Goal: Transaction & Acquisition: Download file/media

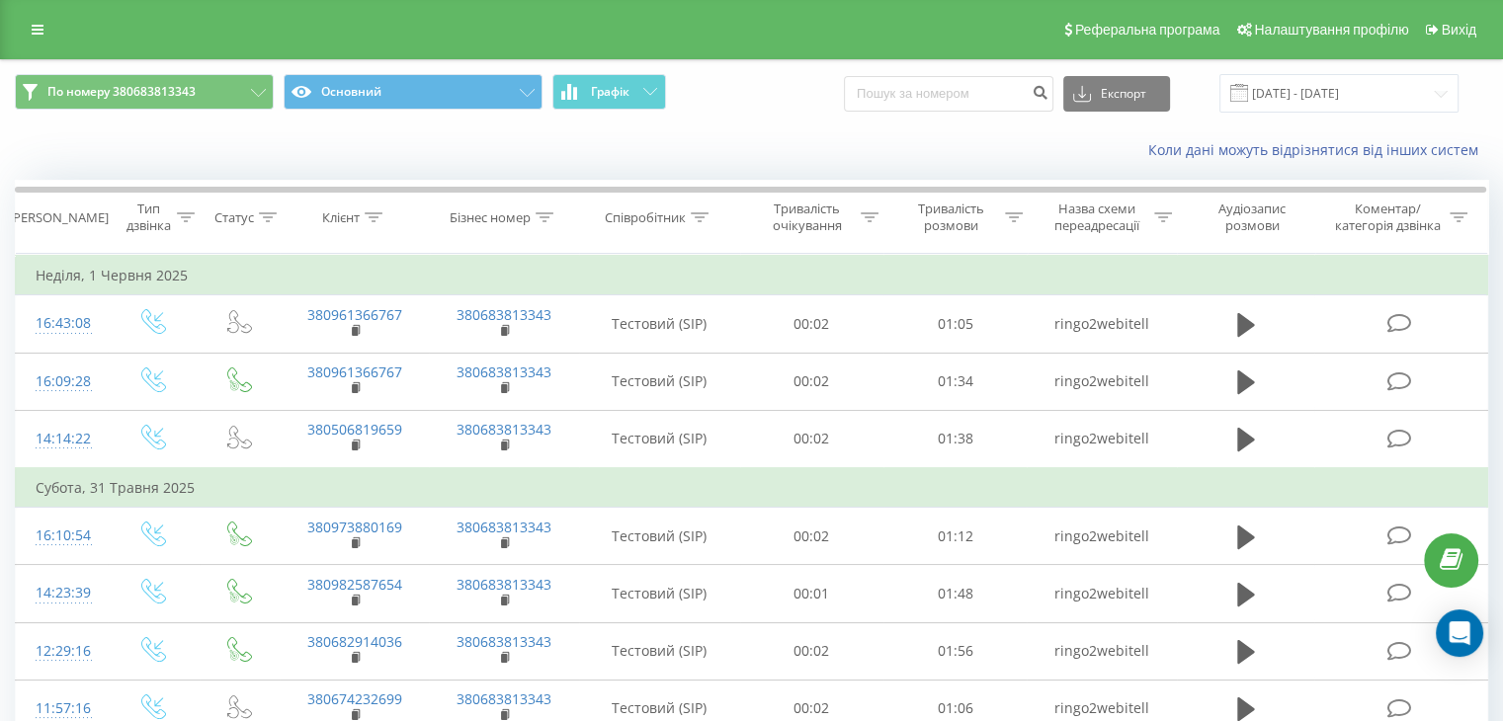
click at [763, 76] on div "По номеру 380683813343 Основний Графік Експорт .csv .xls .xlsx 26.05.2025 - 01.…" at bounding box center [751, 93] width 1473 height 39
click at [36, 33] on icon at bounding box center [38, 30] width 12 height 14
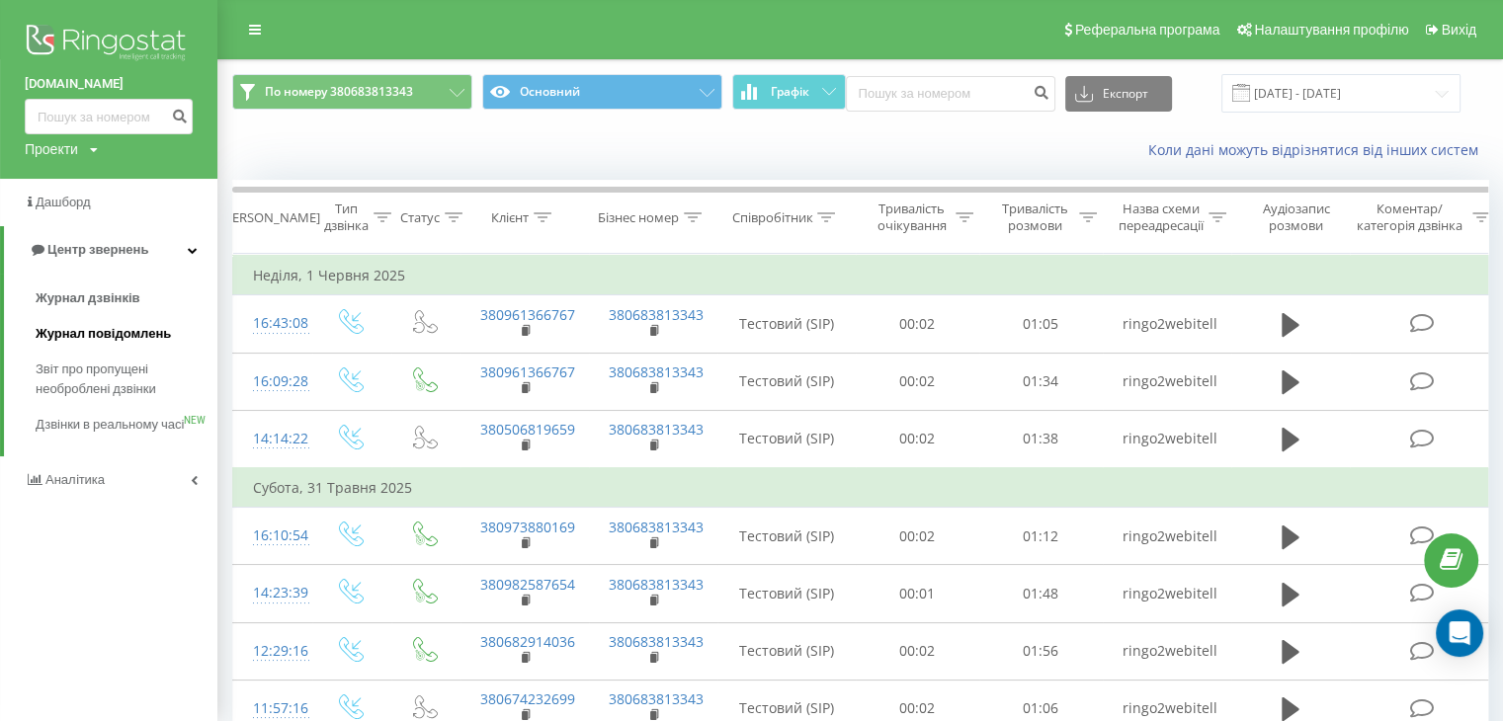
click at [115, 336] on span "Журнал повідомлень" at bounding box center [103, 334] width 135 height 20
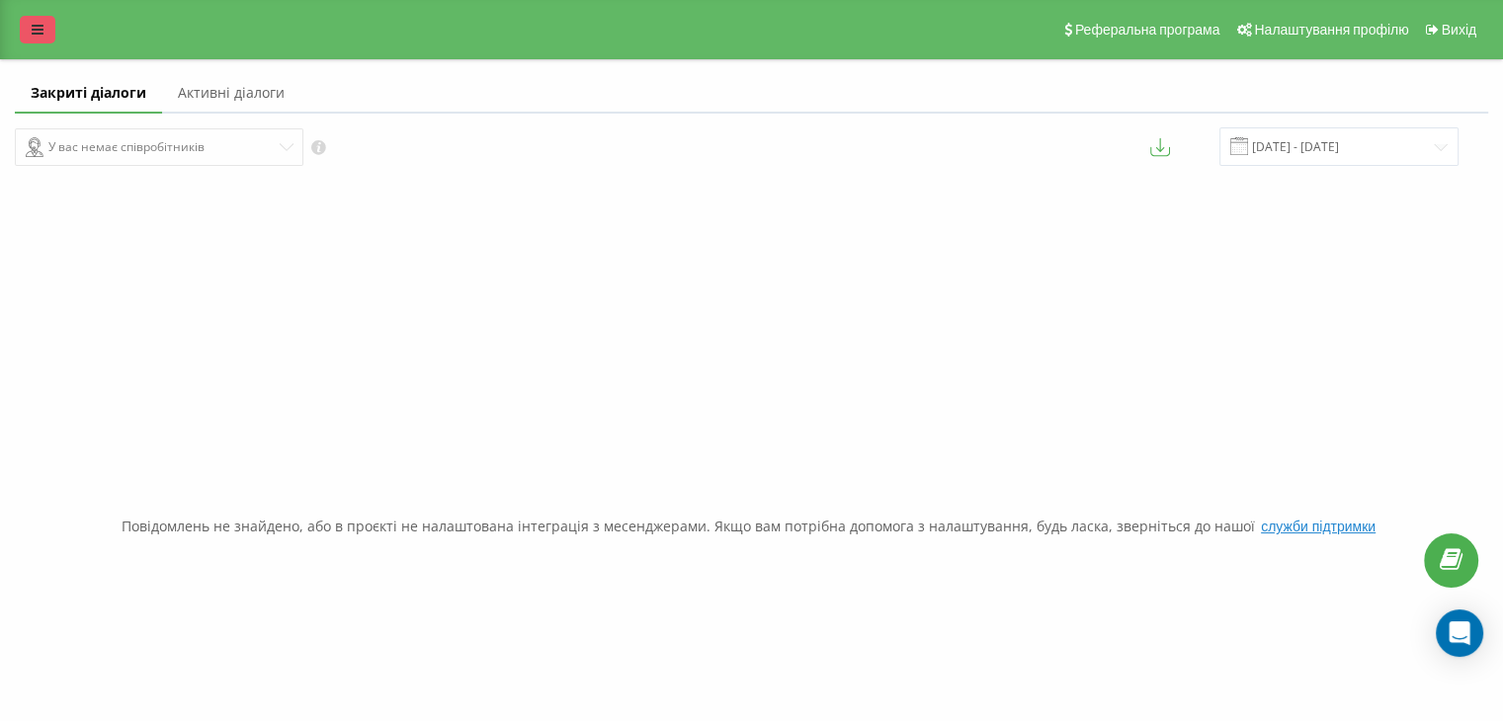
click at [40, 26] on icon at bounding box center [38, 30] width 12 height 14
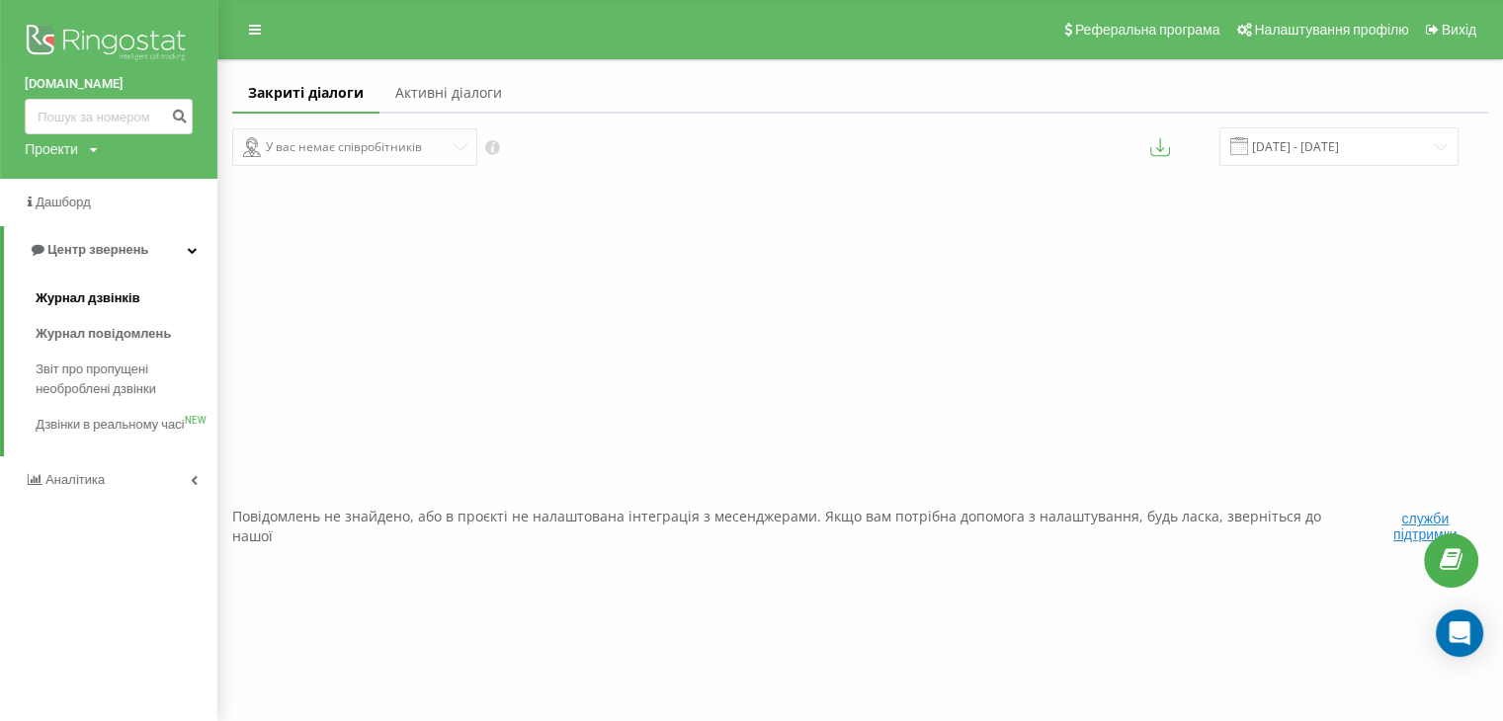
click at [91, 297] on span "Журнал дзвінків" at bounding box center [88, 299] width 105 height 20
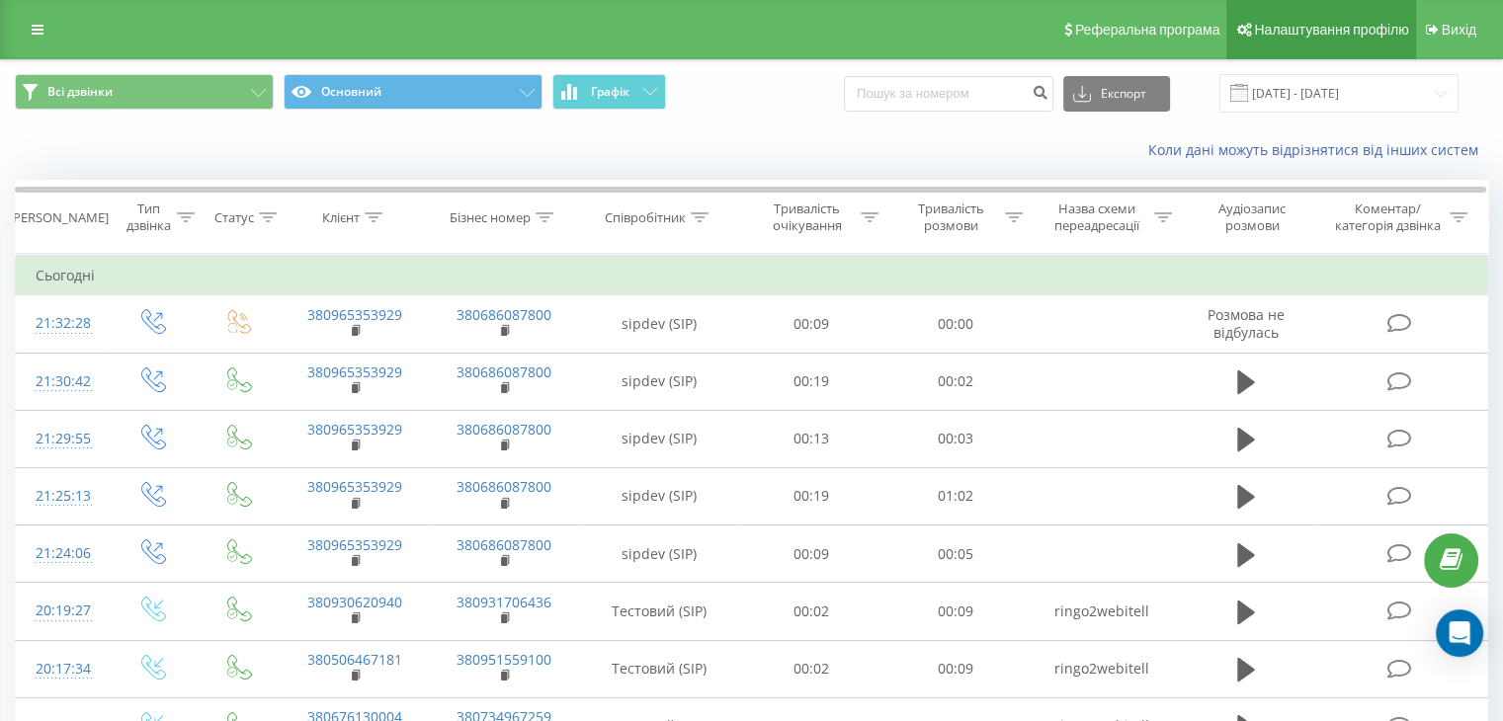
click at [1329, 43] on link "Налаштування профілю" at bounding box center [1320, 29] width 189 height 59
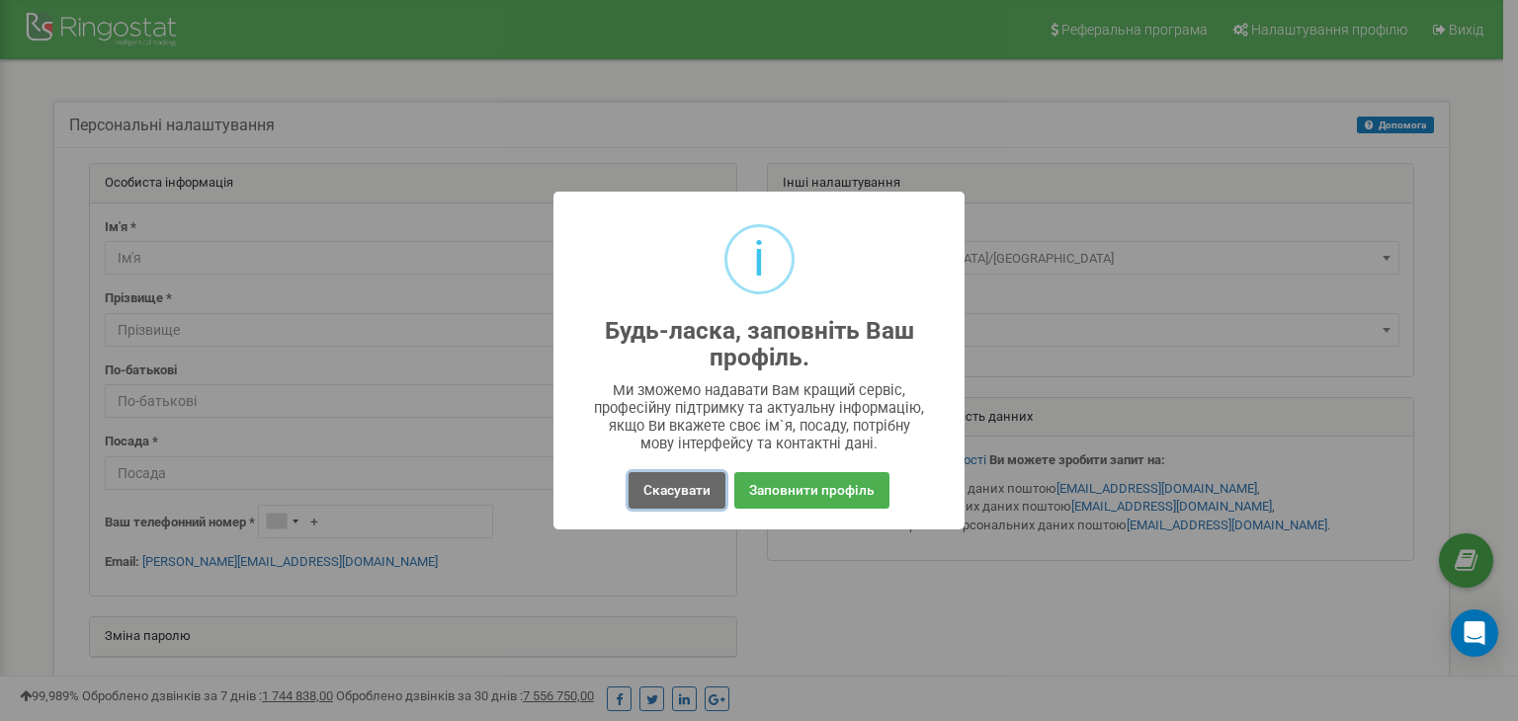
click at [692, 491] on button "Скасувати" at bounding box center [676, 490] width 97 height 37
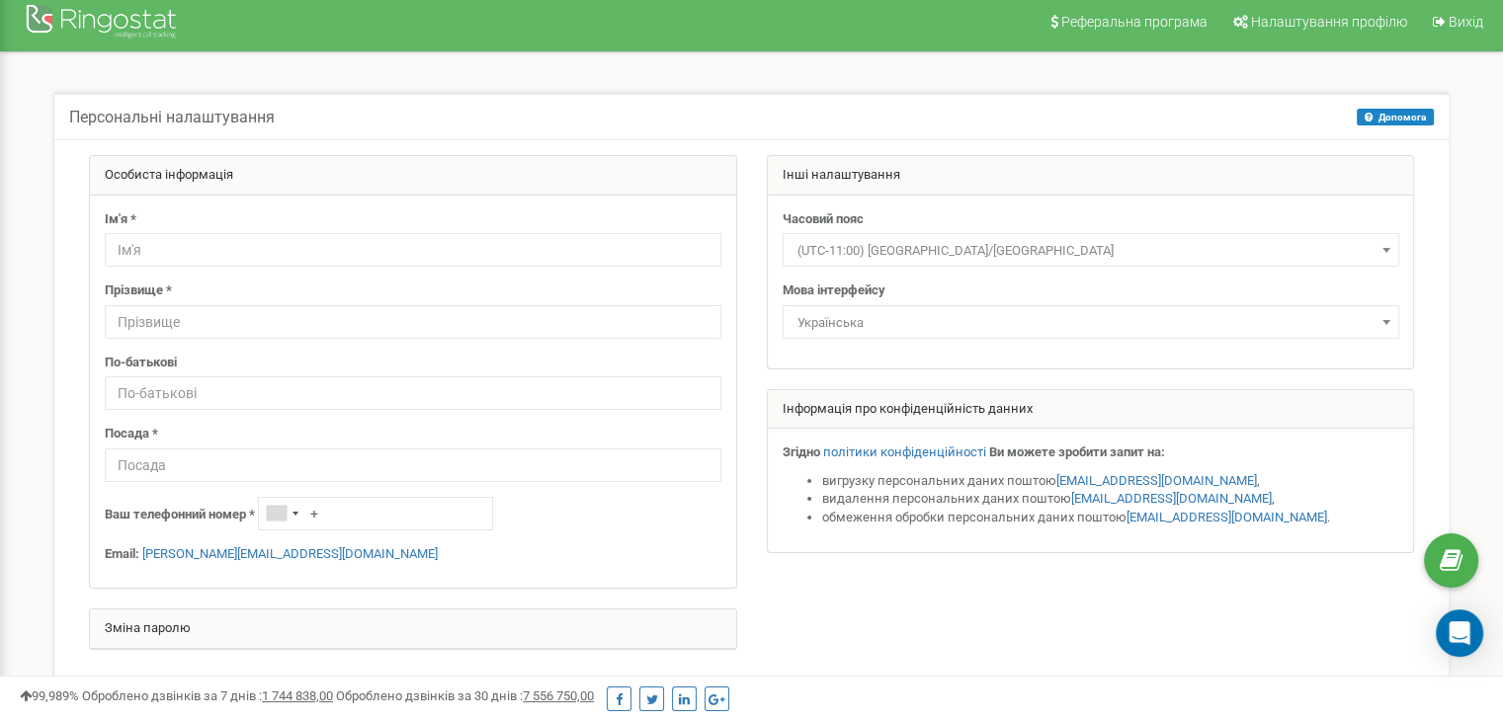
scroll to position [8, 0]
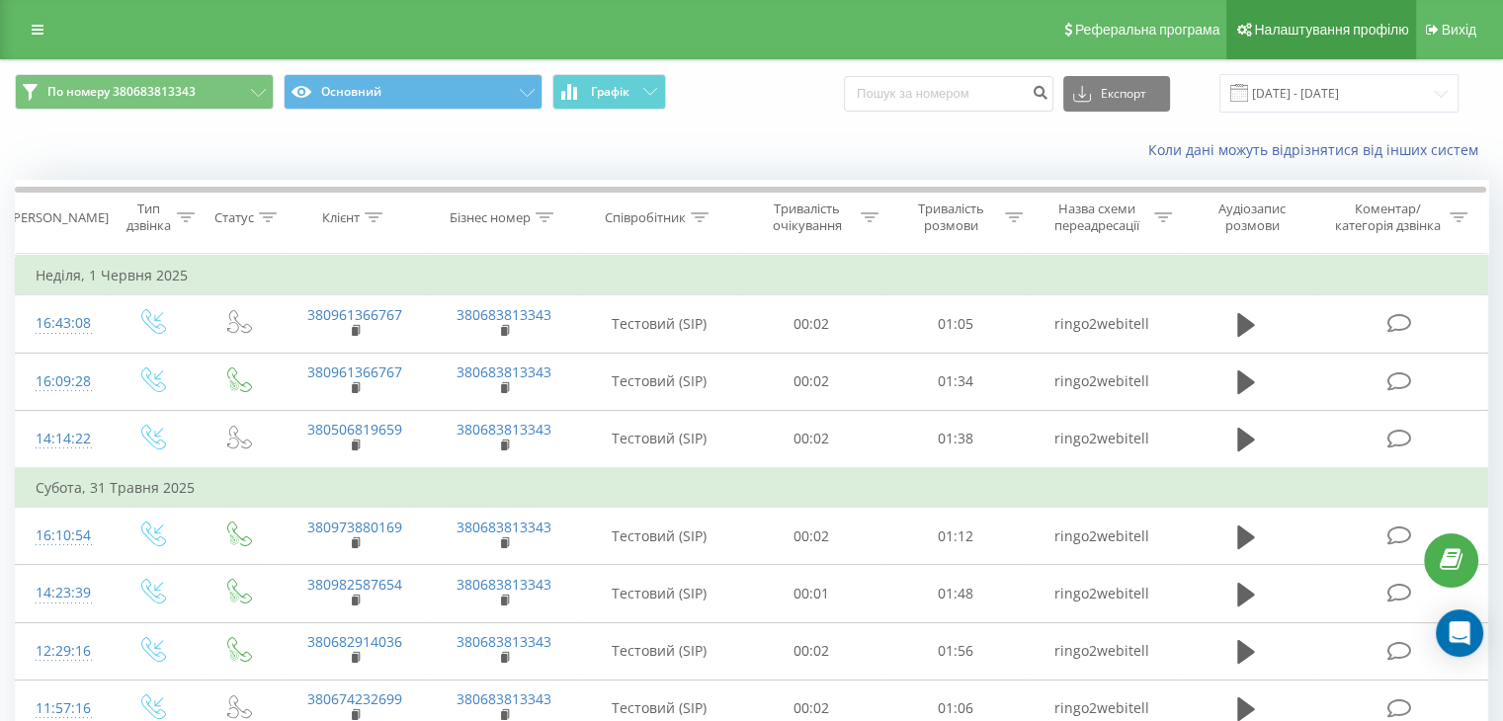
click at [1248, 41] on link "Налаштування профілю" at bounding box center [1320, 29] width 189 height 59
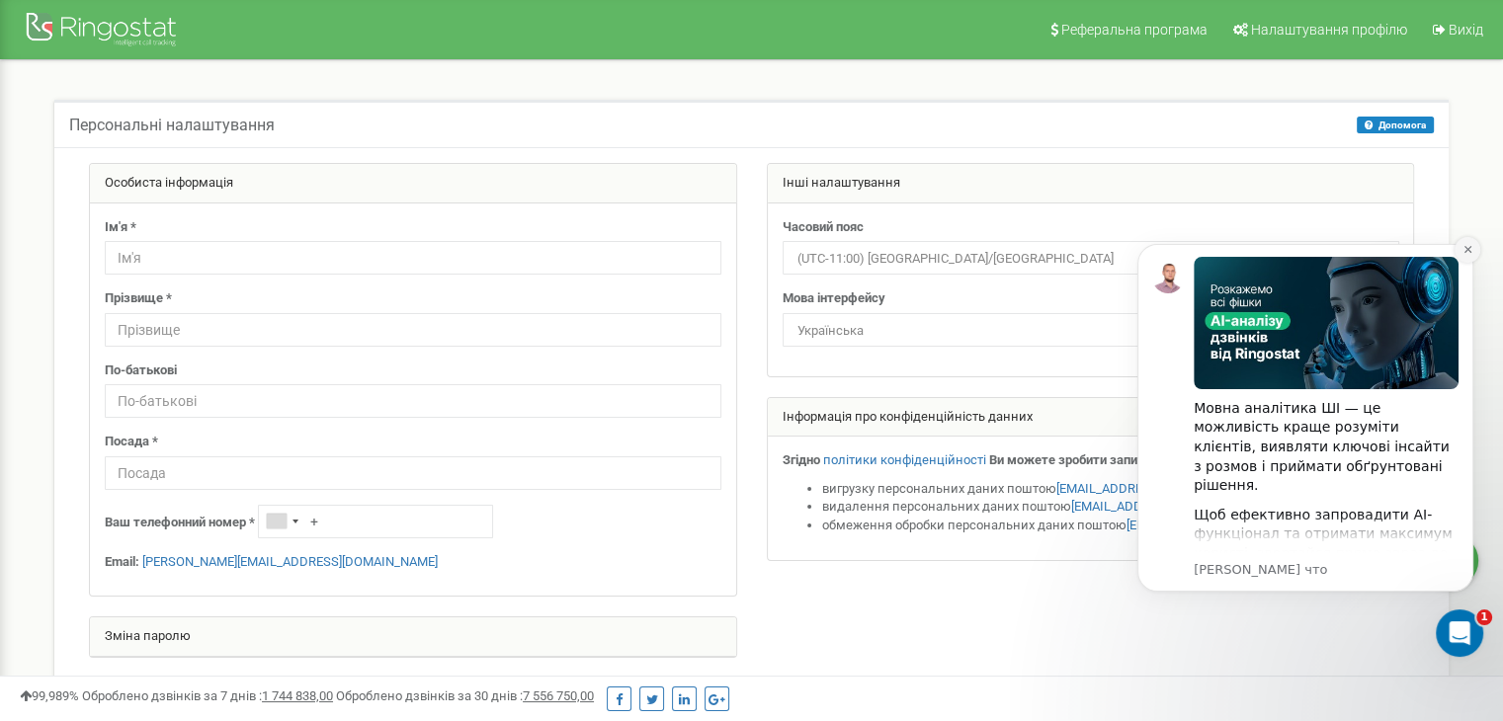
click at [1473, 244] on button "Dismiss notification" at bounding box center [1468, 250] width 26 height 26
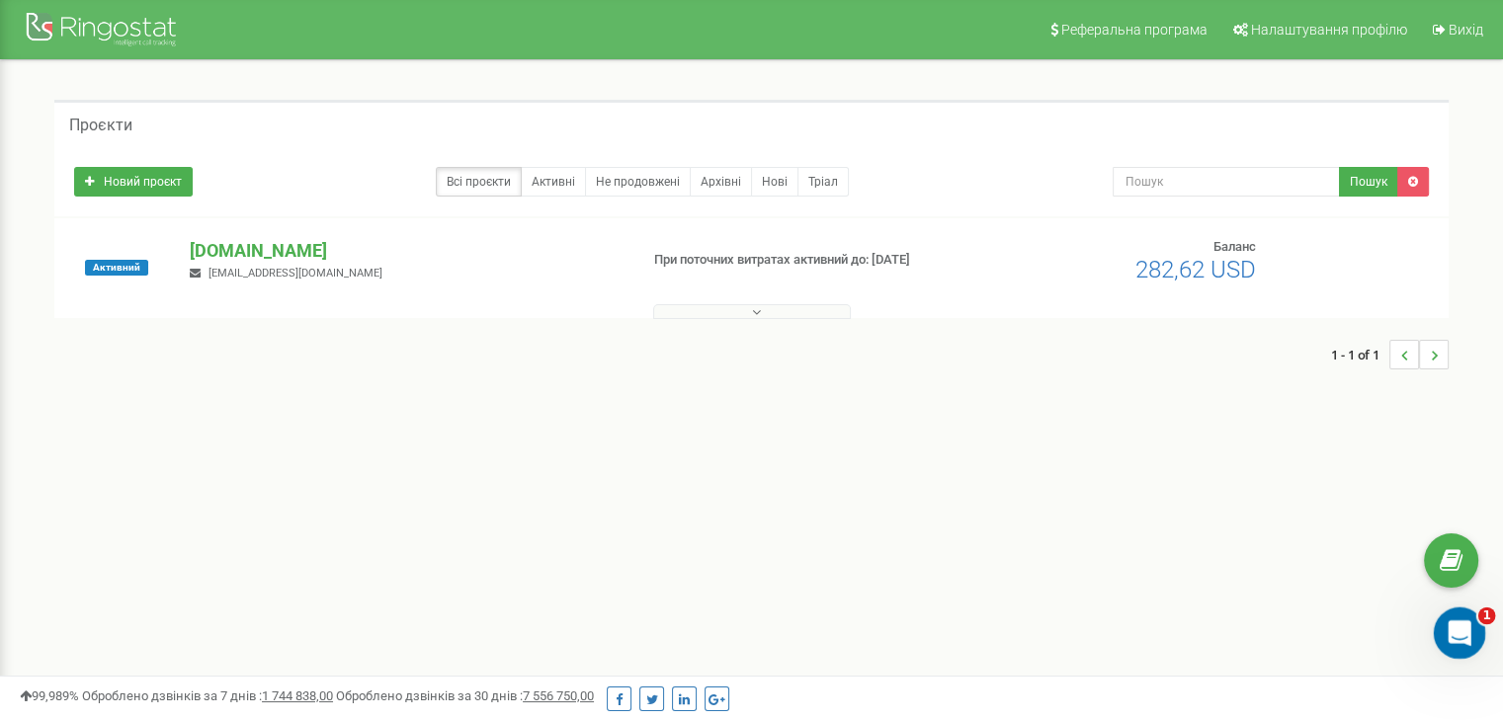
click at [1462, 636] on icon "Открыть службу сообщений Intercom" at bounding box center [1457, 631] width 33 height 33
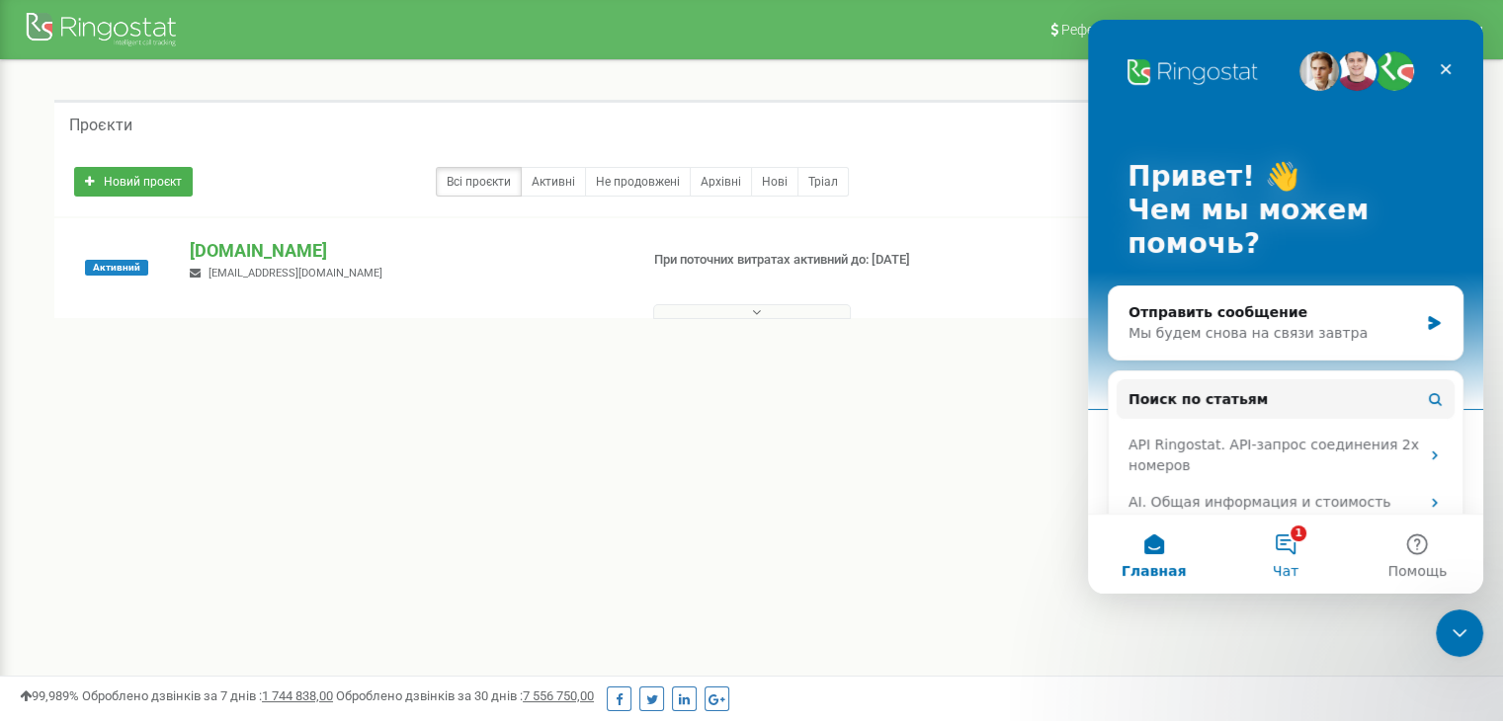
click at [1302, 543] on button "1 Чат" at bounding box center [1284, 554] width 131 height 79
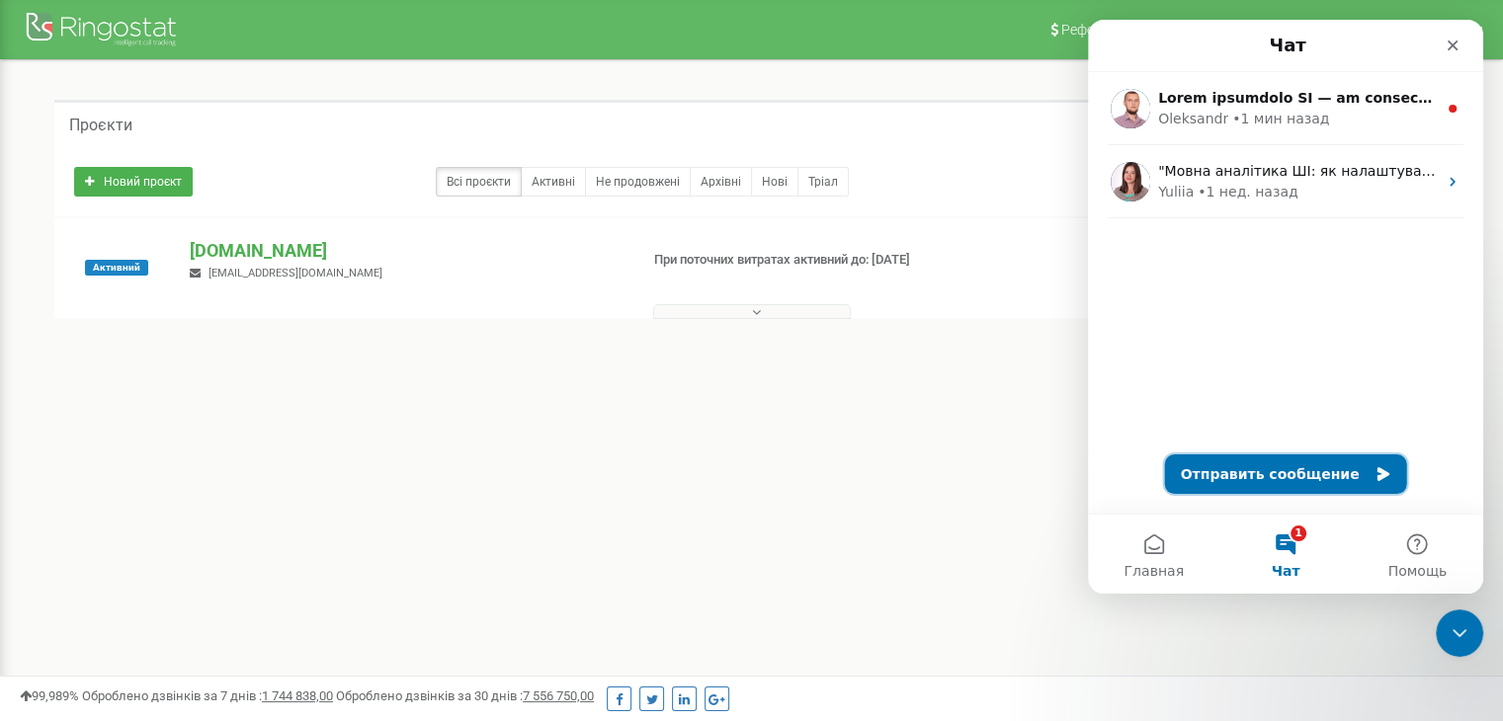
click at [1302, 470] on button "Отправить сообщение" at bounding box center [1286, 475] width 242 height 40
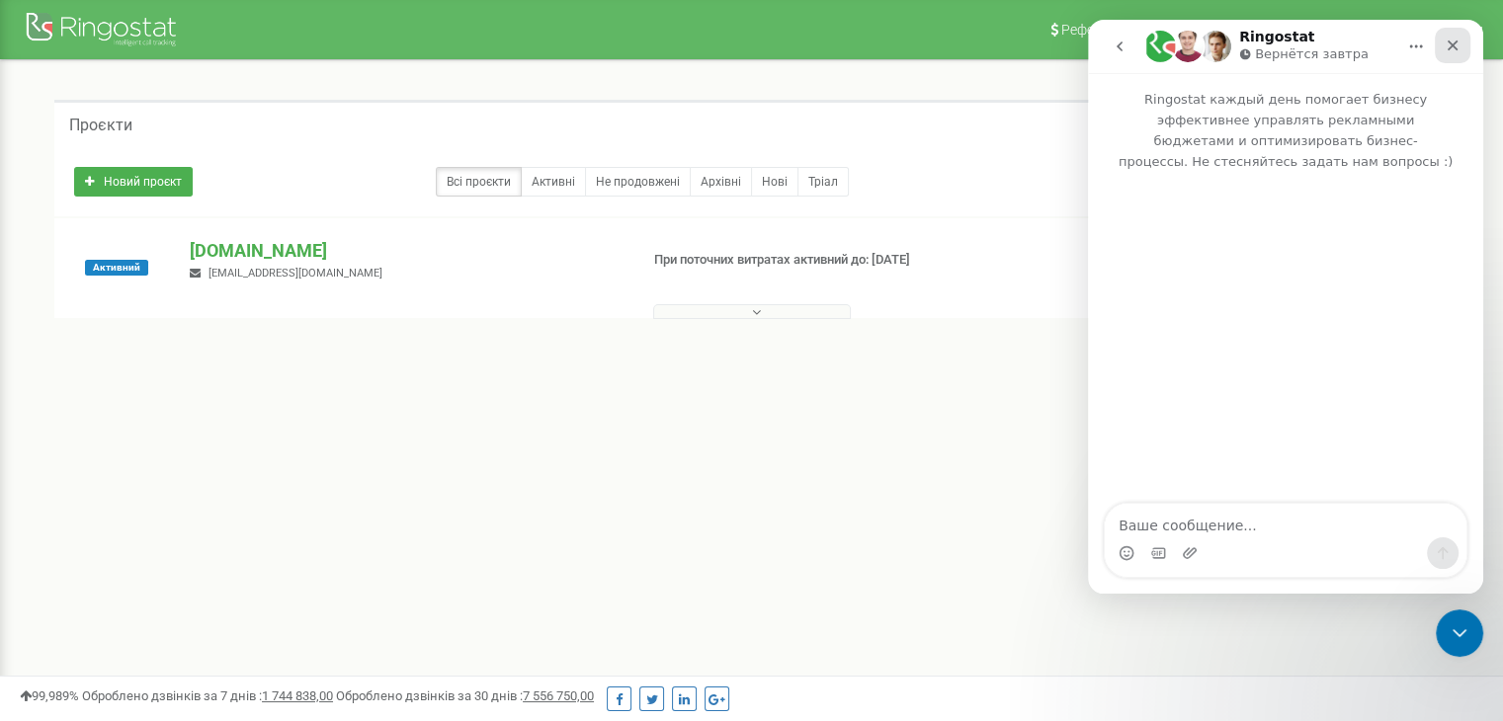
click at [1454, 43] on icon "Закрыть" at bounding box center [1453, 46] width 11 height 11
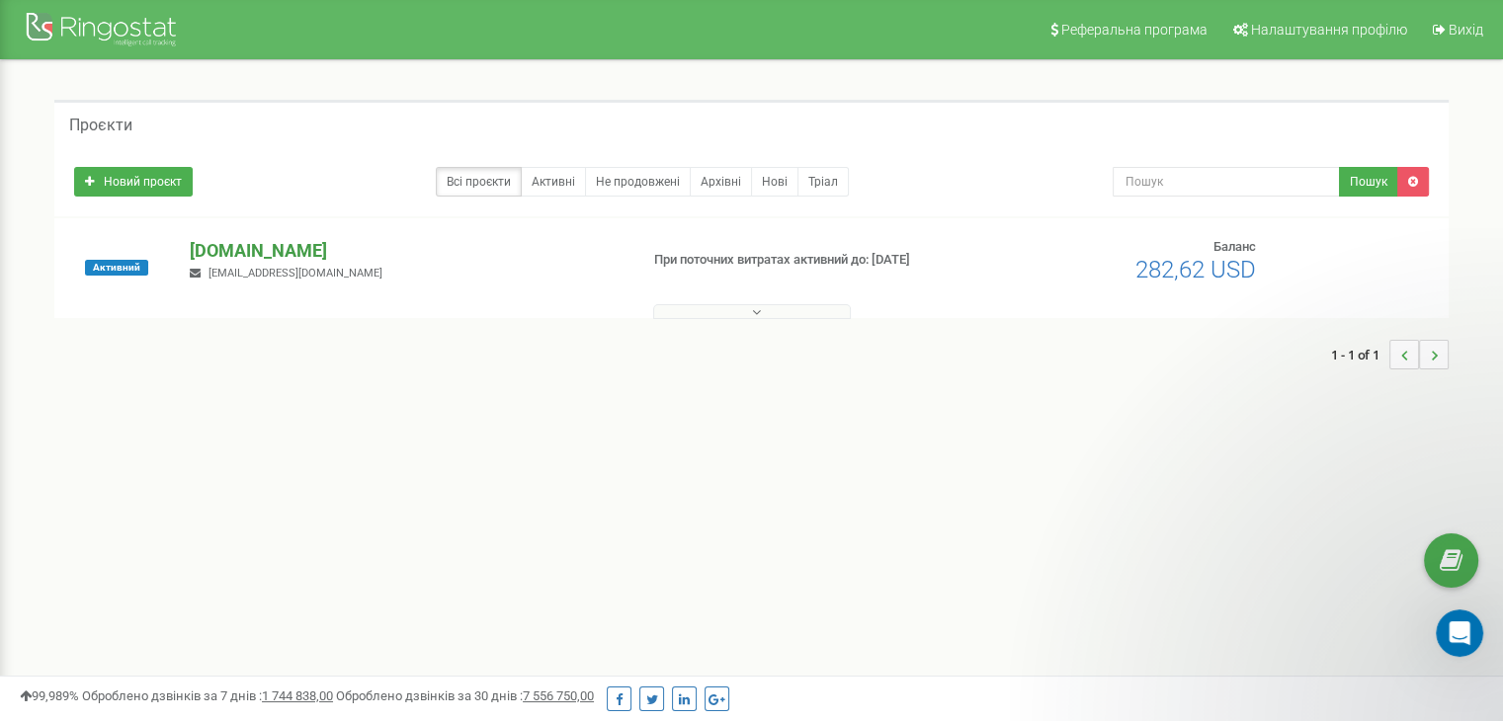
click at [246, 246] on p "[DOMAIN_NAME]" at bounding box center [406, 251] width 432 height 26
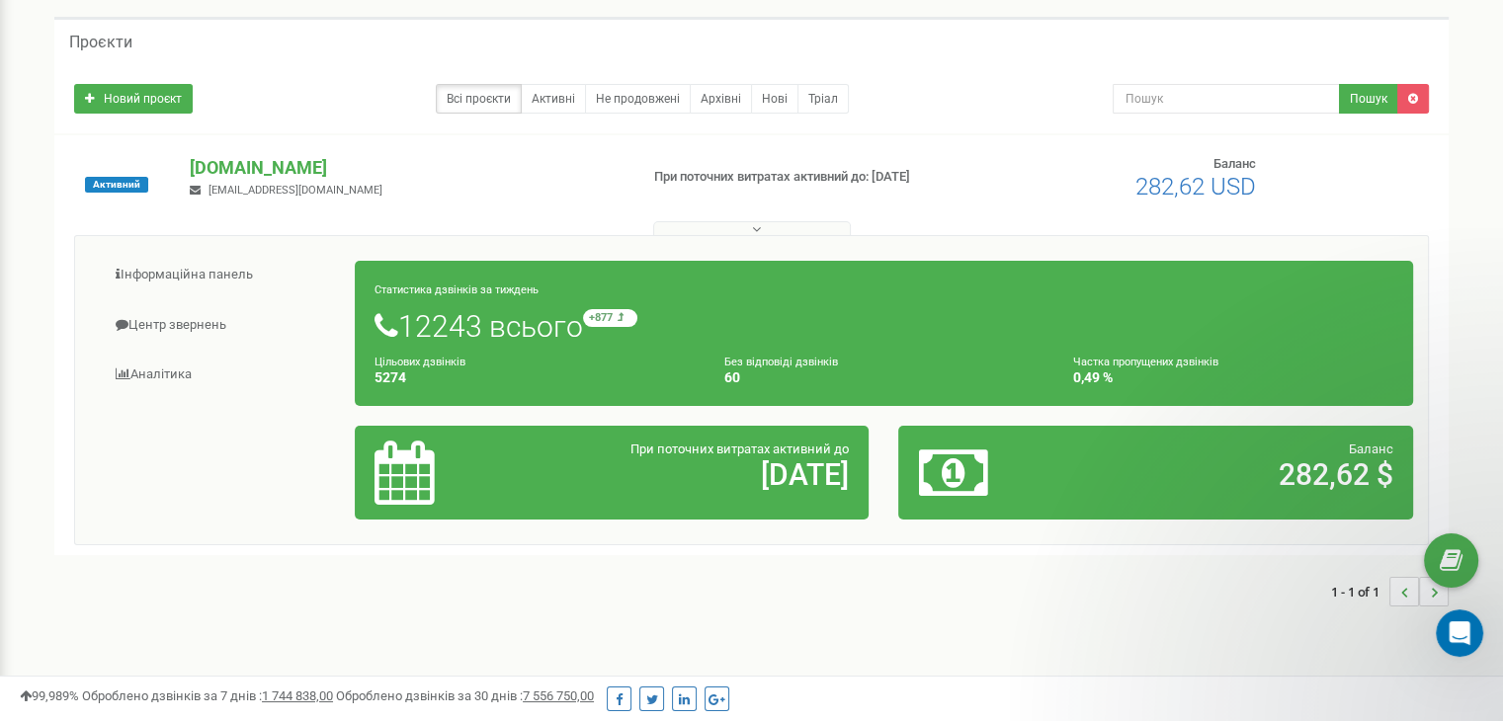
scroll to position [79, 0]
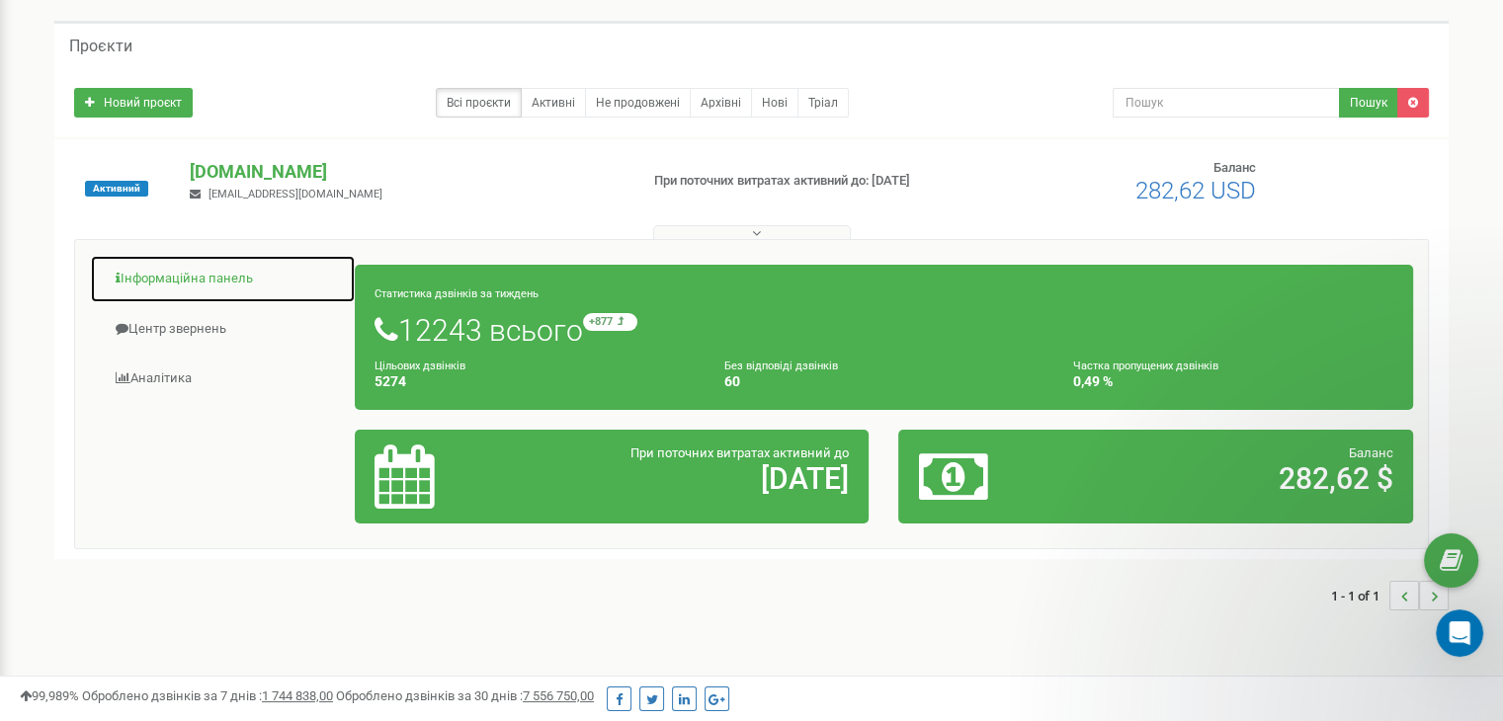
click at [237, 269] on link "Інформаційна панель" at bounding box center [223, 279] width 266 height 48
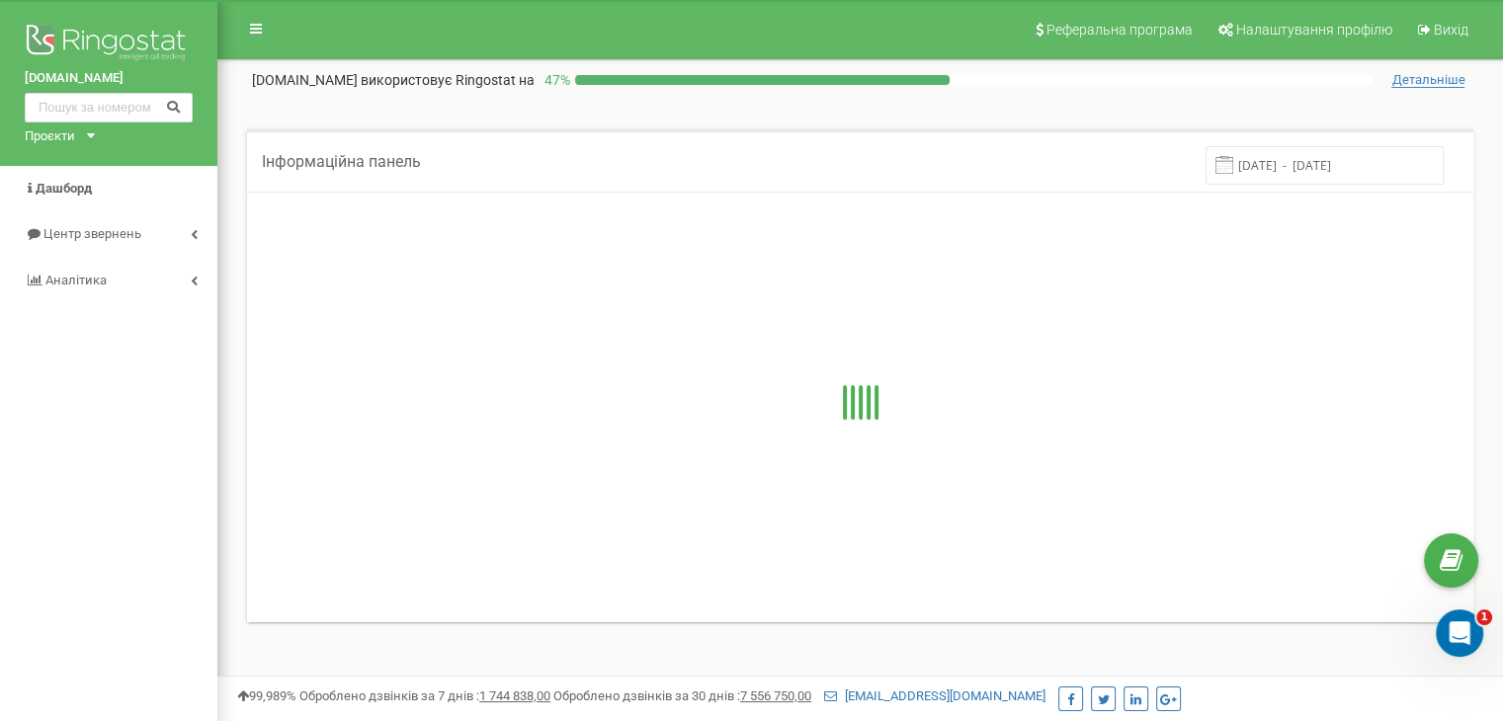
click at [498, 340] on div at bounding box center [860, 405] width 1187 height 395
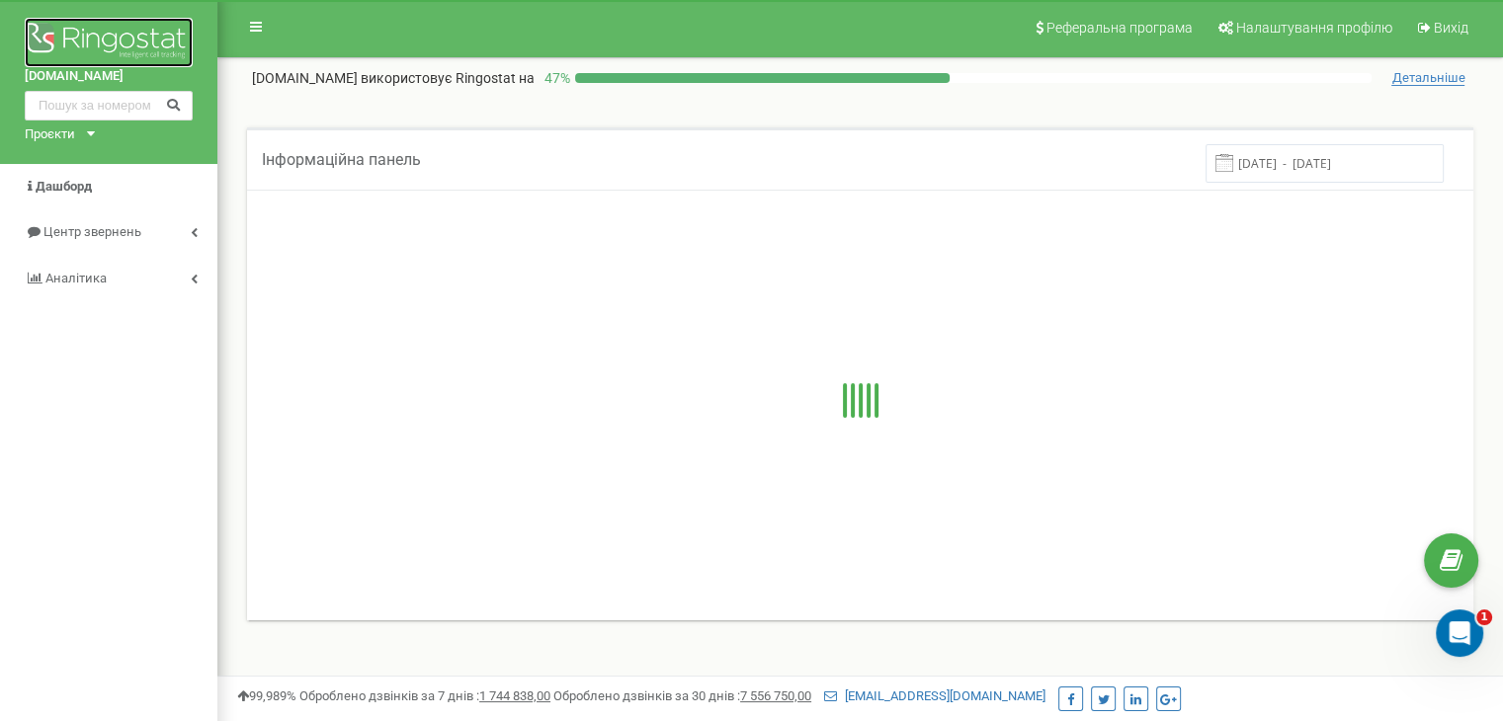
click at [148, 29] on img at bounding box center [109, 42] width 168 height 49
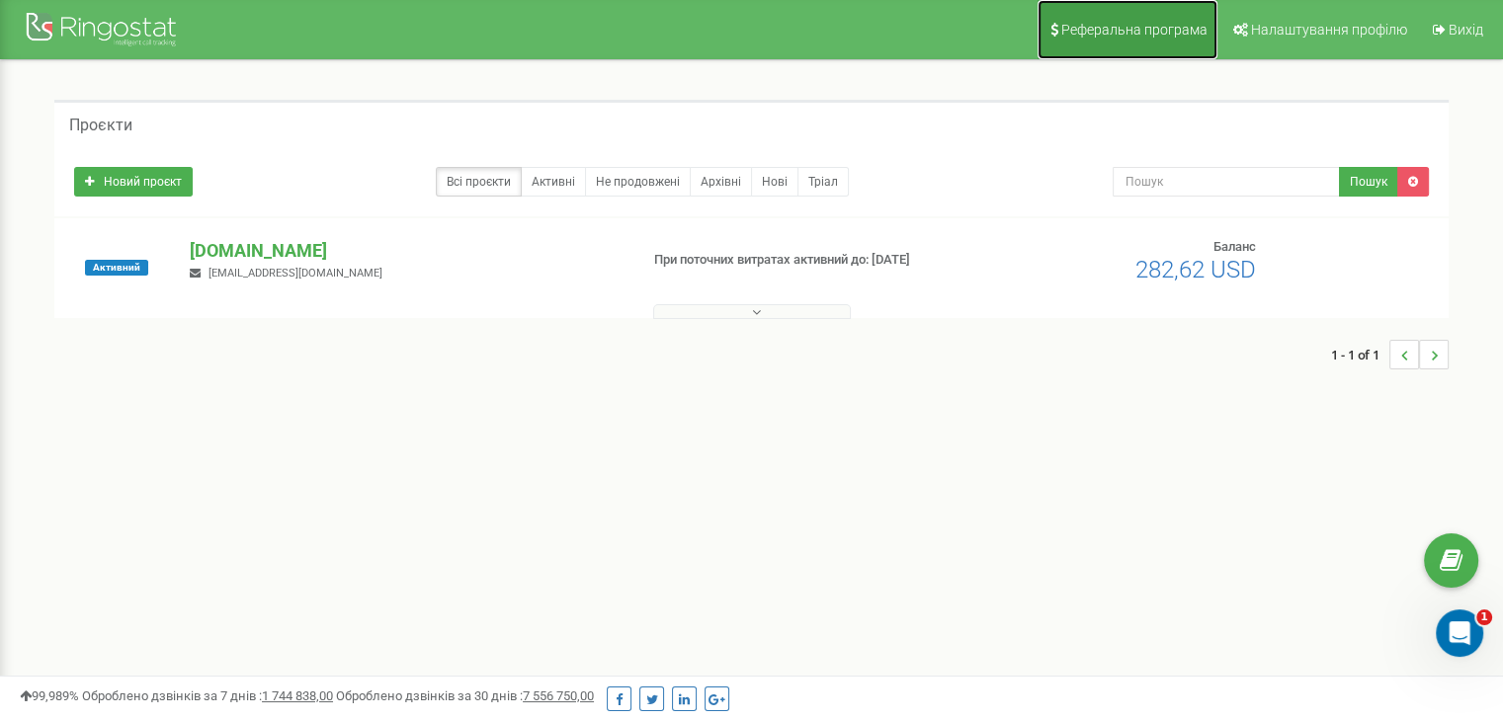
click at [1150, 18] on link "Реферальна програма" at bounding box center [1128, 29] width 180 height 59
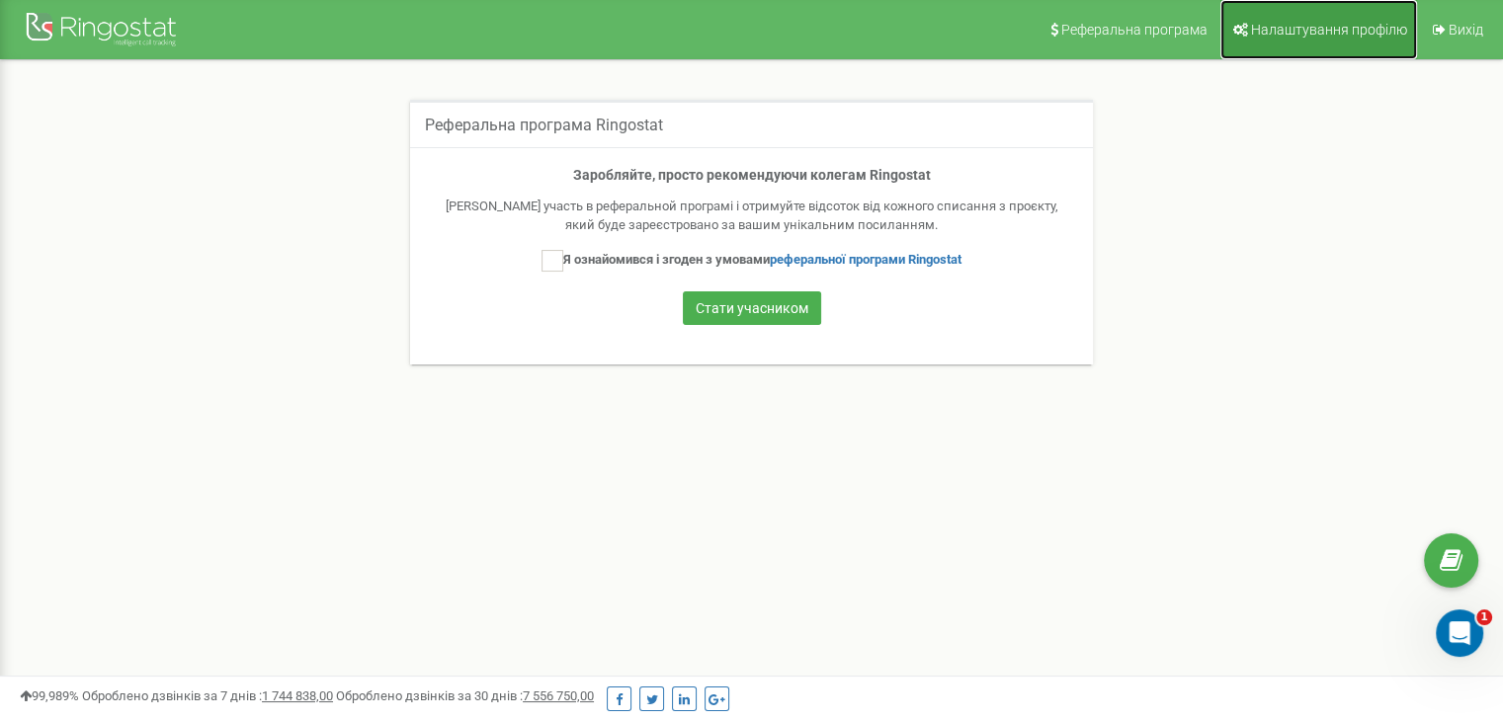
click at [1245, 20] on link "Налаштування профілю" at bounding box center [1318, 29] width 197 height 59
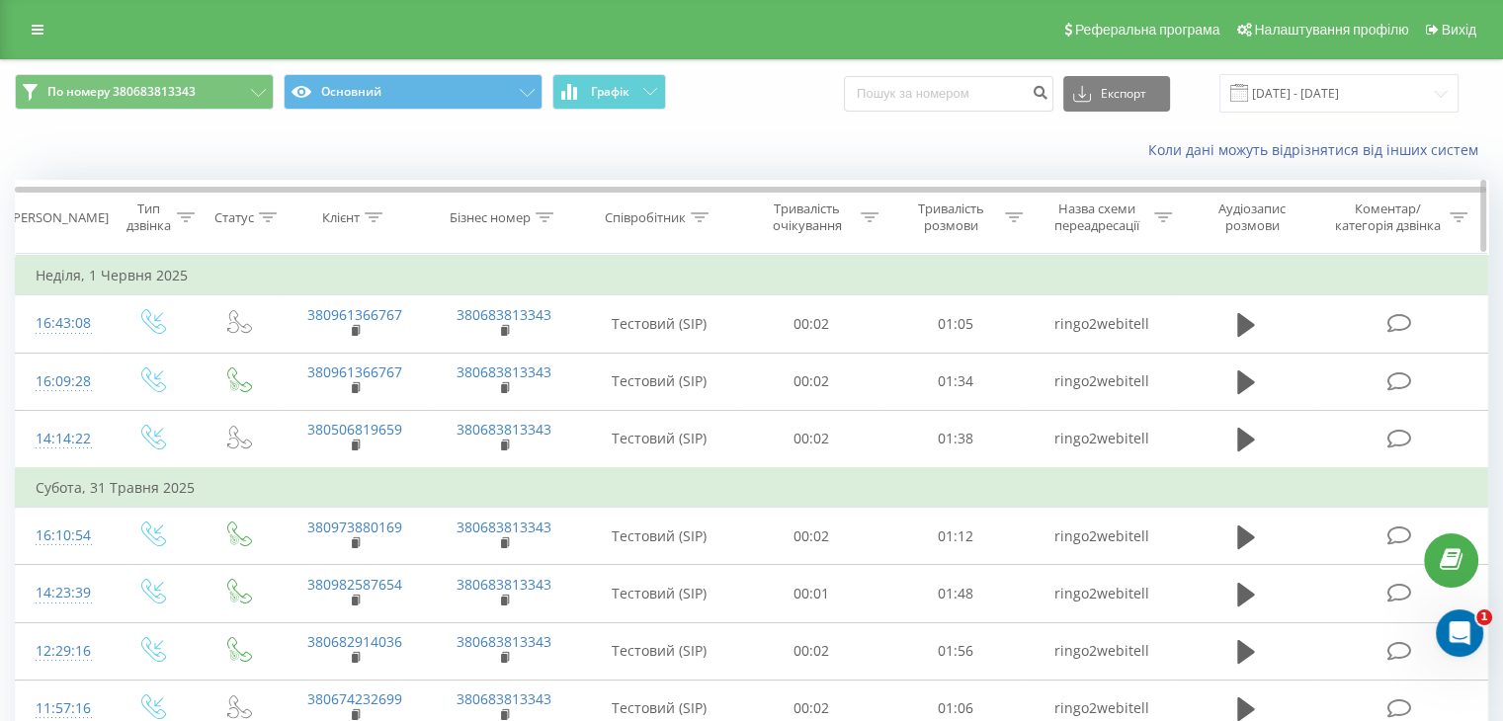
click at [542, 218] on icon at bounding box center [545, 217] width 18 height 10
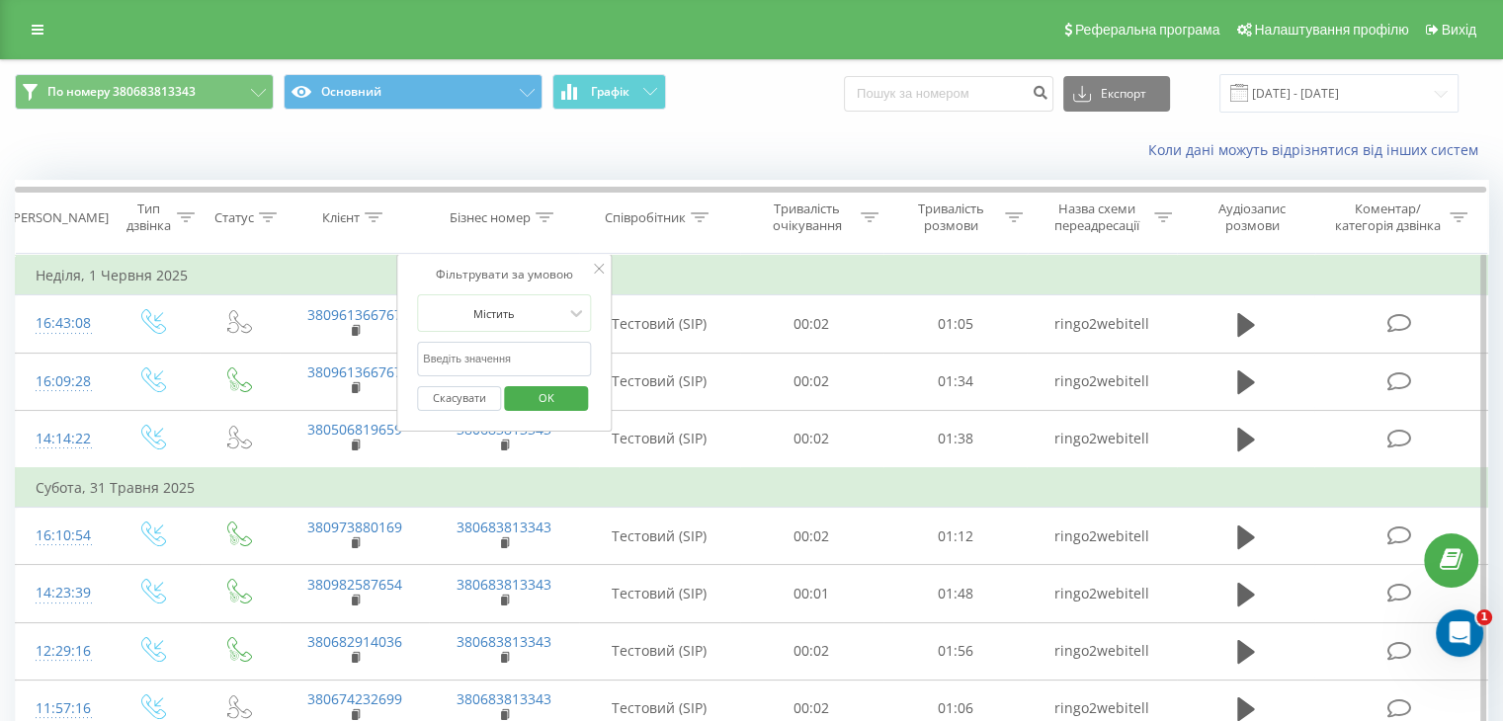
click at [506, 351] on input "text" at bounding box center [504, 359] width 174 height 35
type input "380734371003,"
click at [512, 356] on input "380734371003," at bounding box center [504, 359] width 174 height 35
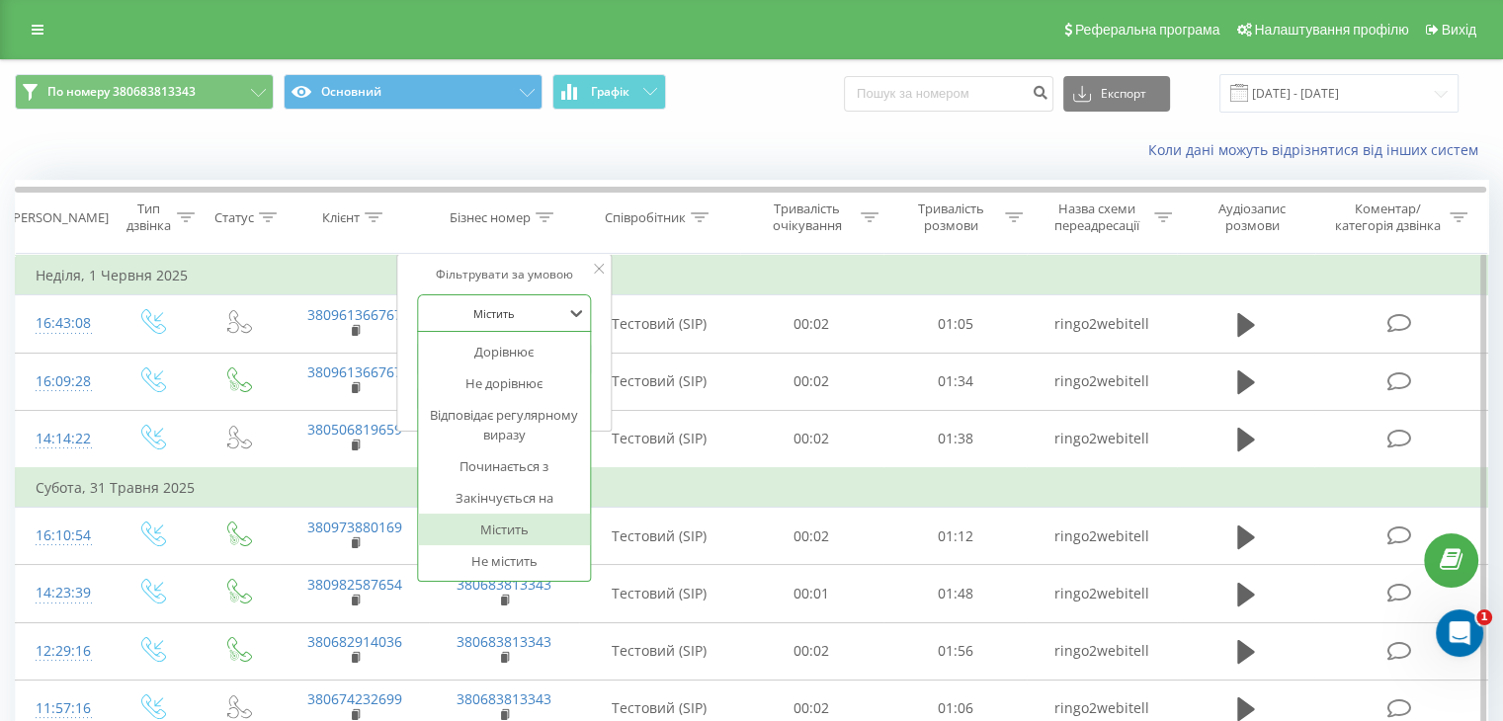
click at [547, 304] on div at bounding box center [493, 313] width 140 height 19
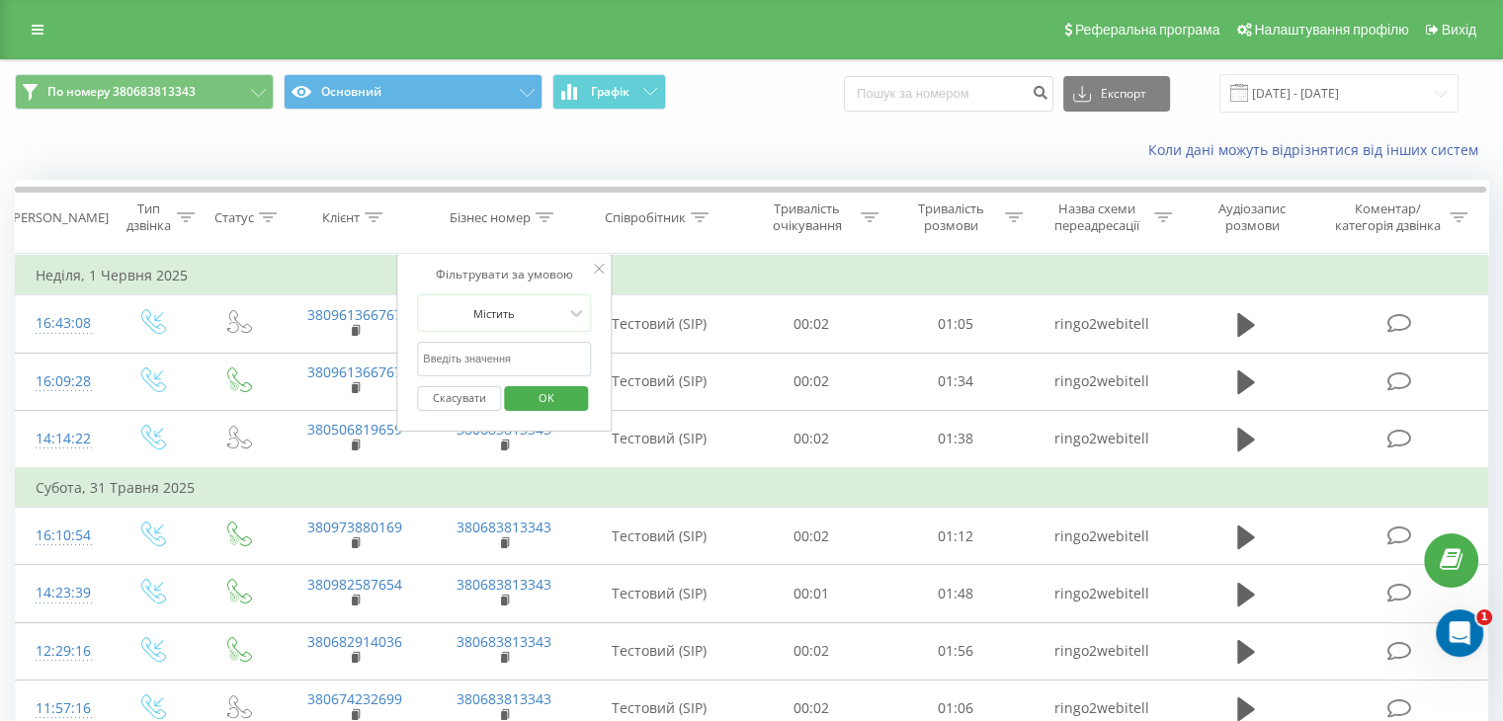
click at [701, 140] on div "Коли дані можуть відрізнятися вiд інших систем" at bounding box center [1033, 150] width 938 height 20
click at [810, 111] on div "По номеру 380683813343 Основний Графік Експорт .csv .xls .xlsx 26.05.2025 - 01.…" at bounding box center [751, 93] width 1473 height 39
click at [262, 92] on icon at bounding box center [258, 93] width 15 height 8
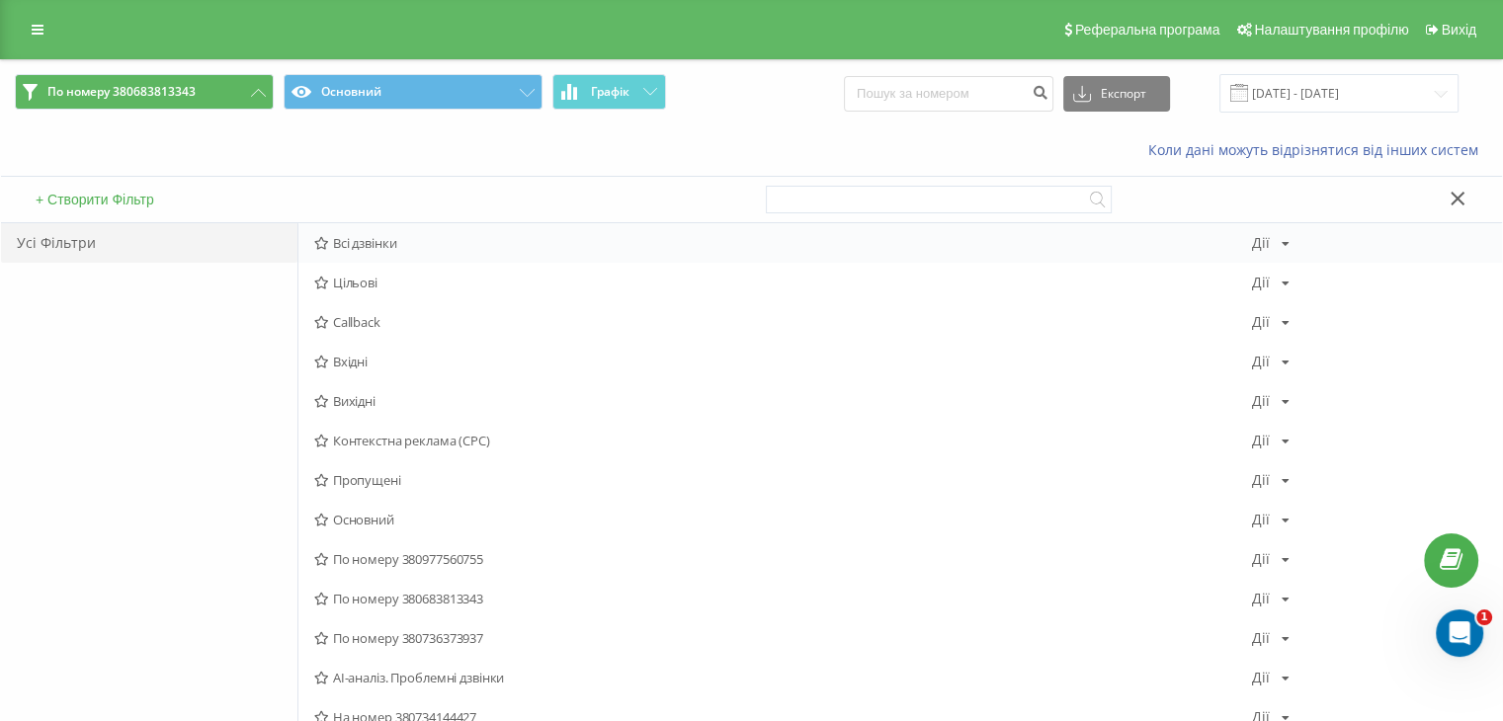
click at [386, 242] on span "Всі дзвінки" at bounding box center [783, 243] width 938 height 14
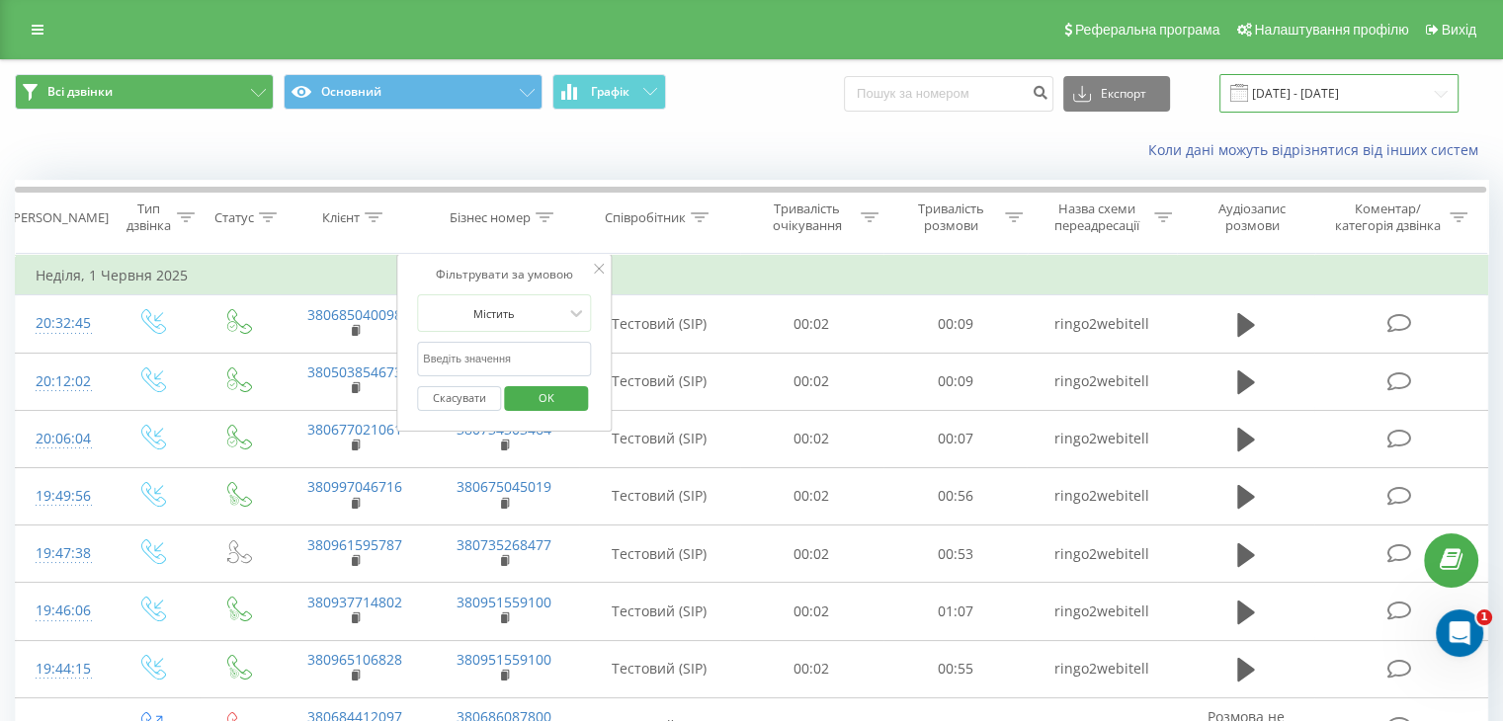
click at [1300, 88] on input "26.05.2025 - 01.06.2025" at bounding box center [1338, 93] width 239 height 39
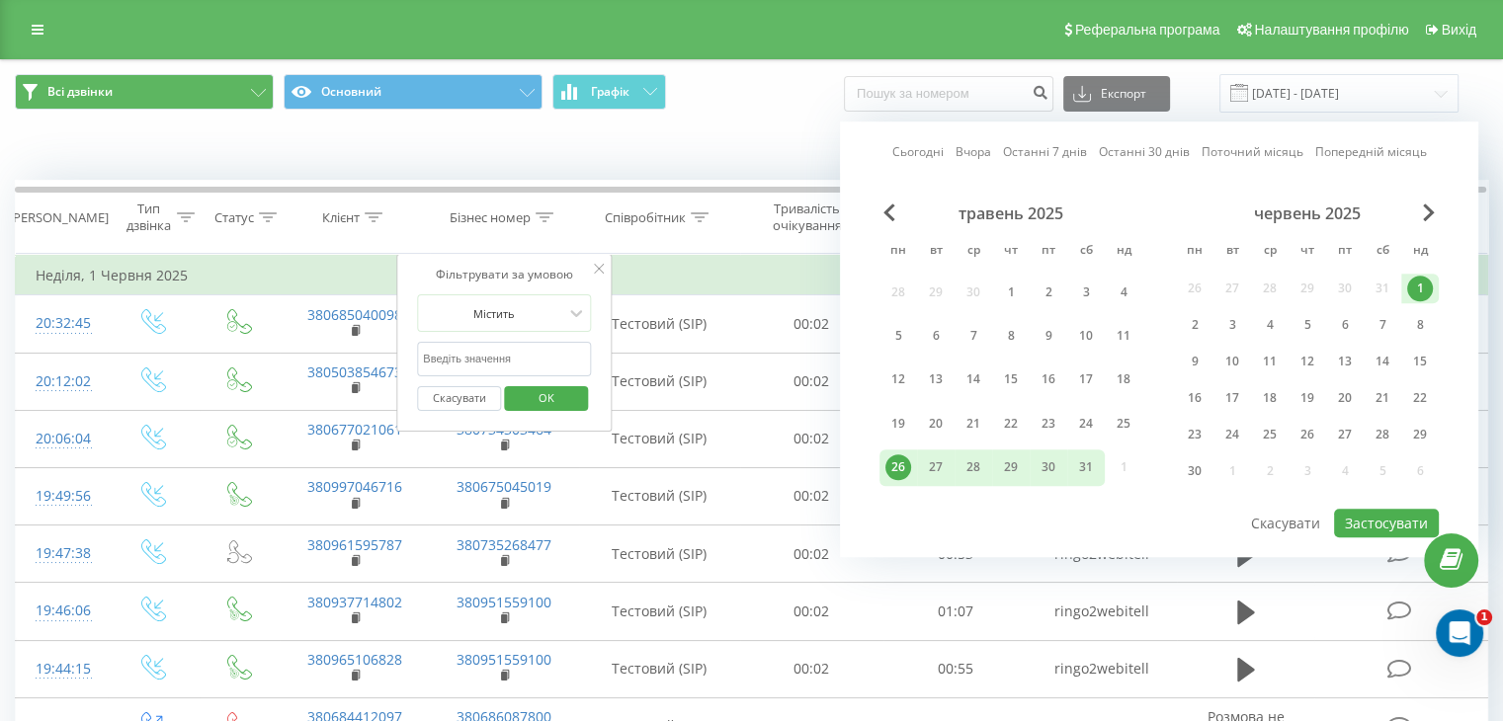
click at [899, 214] on div "травень 2025" at bounding box center [1010, 214] width 263 height 20
click at [893, 214] on span "Previous Month" at bounding box center [889, 213] width 12 height 18
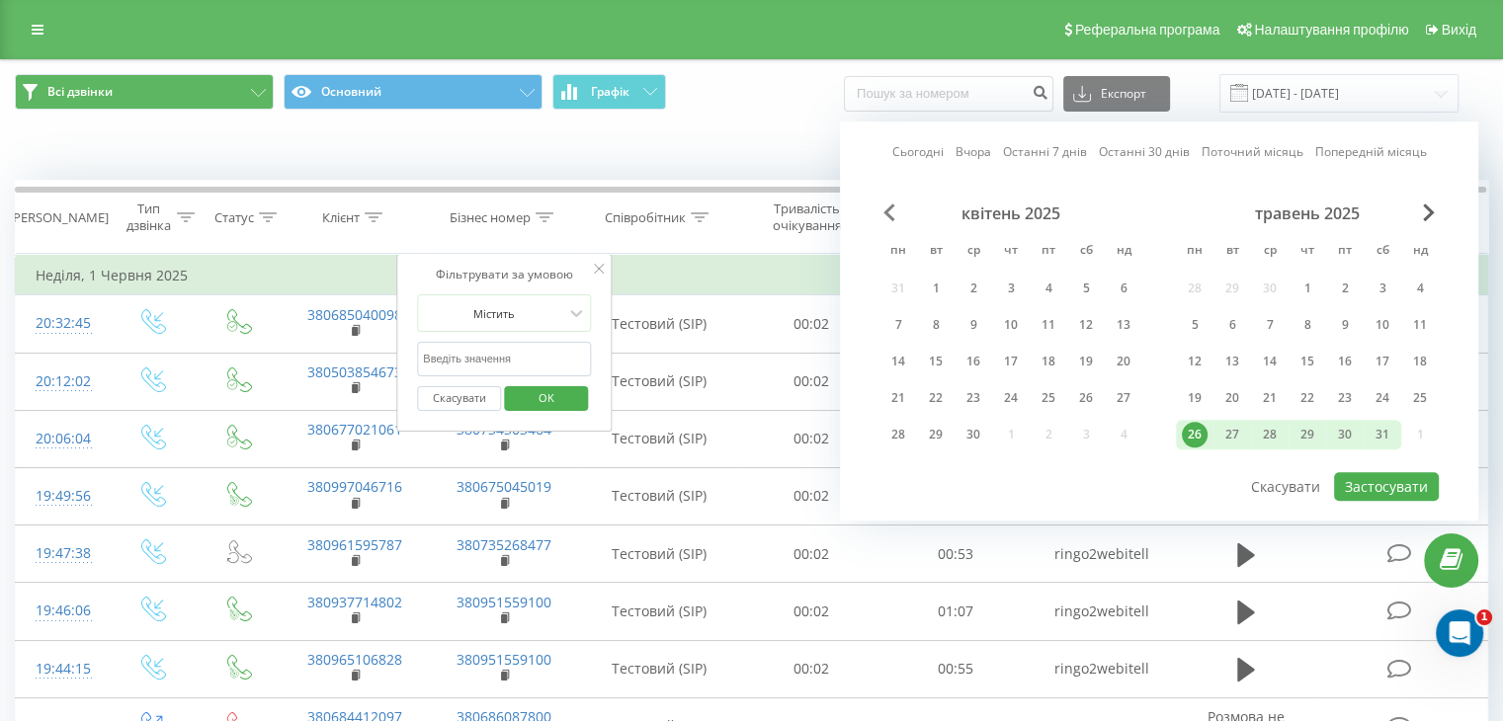
click at [893, 214] on span "Previous Month" at bounding box center [889, 213] width 12 height 18
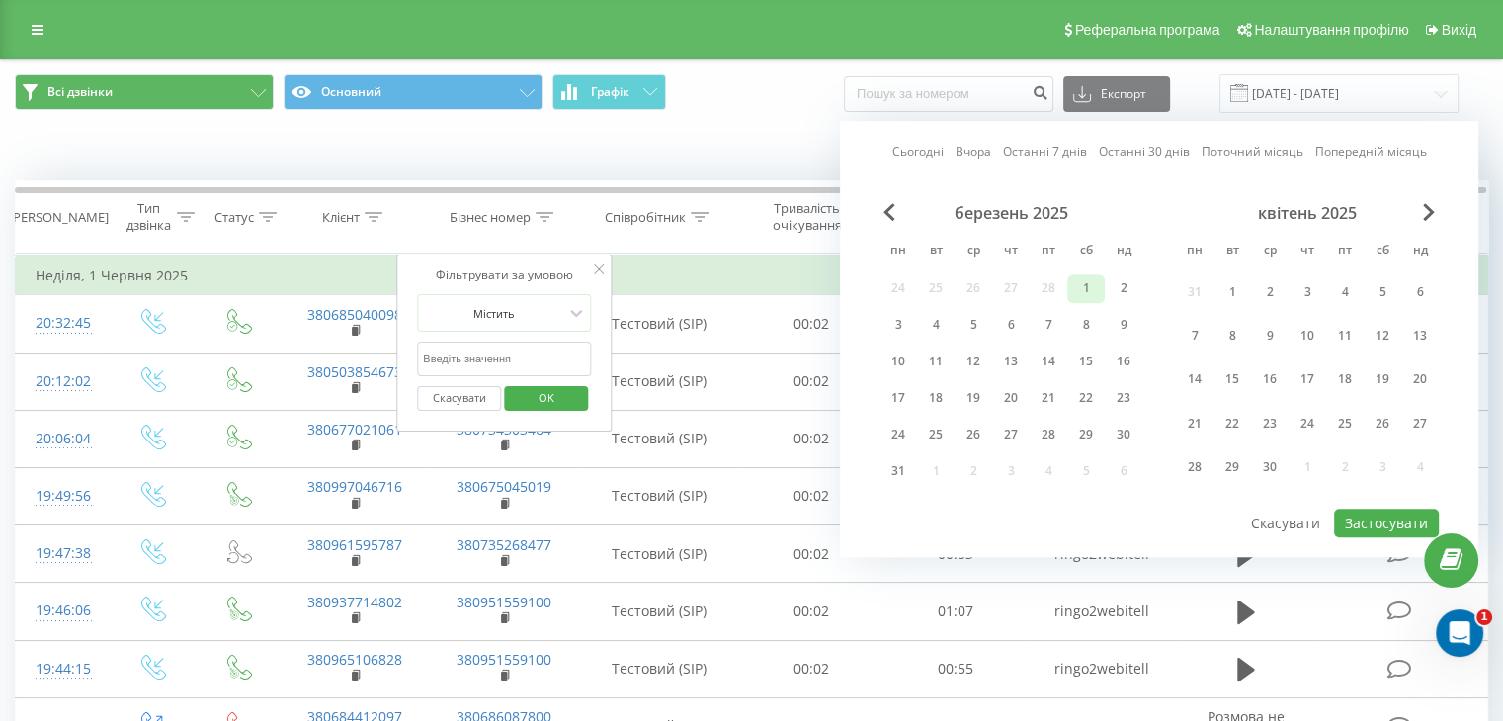
click at [1079, 285] on div "1" at bounding box center [1086, 289] width 26 height 26
click at [1431, 209] on span "Next Month" at bounding box center [1429, 213] width 12 height 18
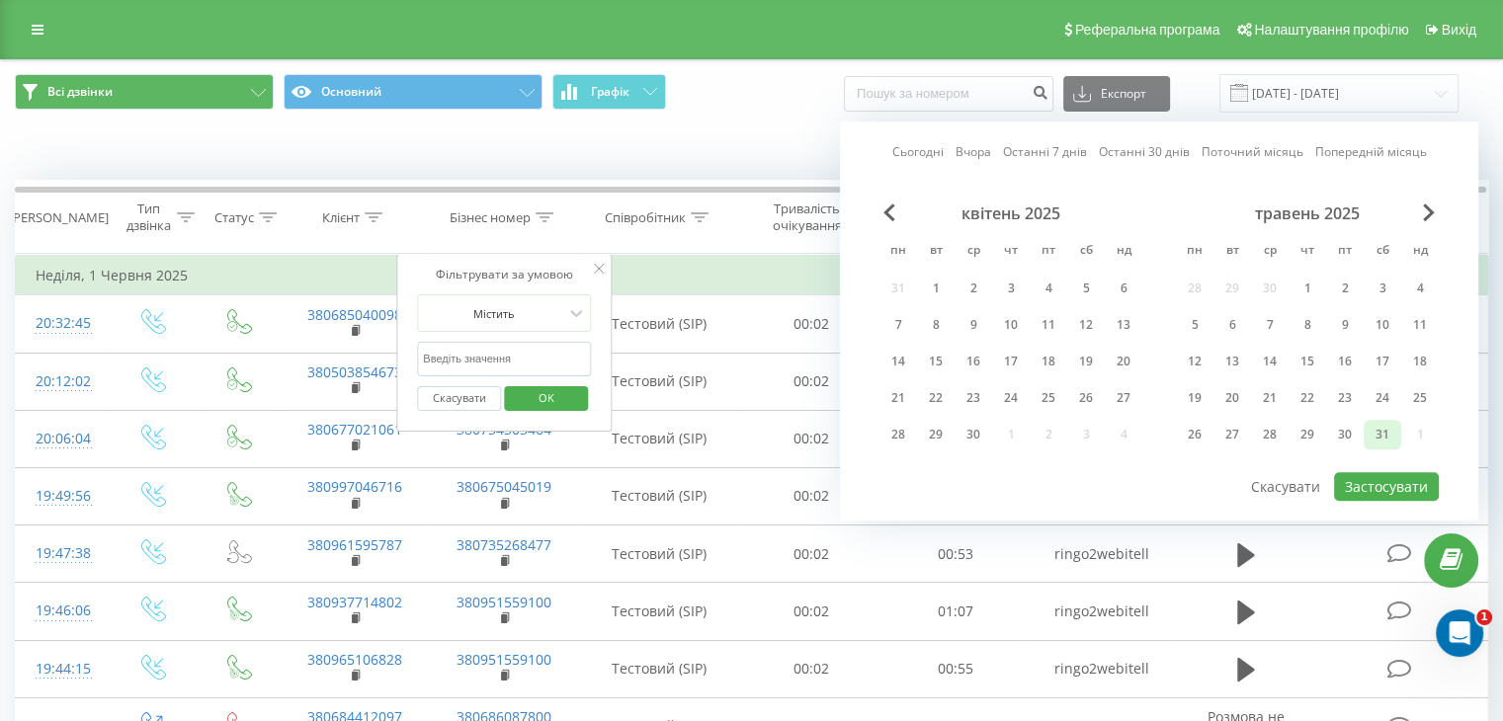
click at [1384, 423] on div "31" at bounding box center [1383, 435] width 26 height 26
click at [890, 206] on span "Previous Month" at bounding box center [889, 213] width 12 height 18
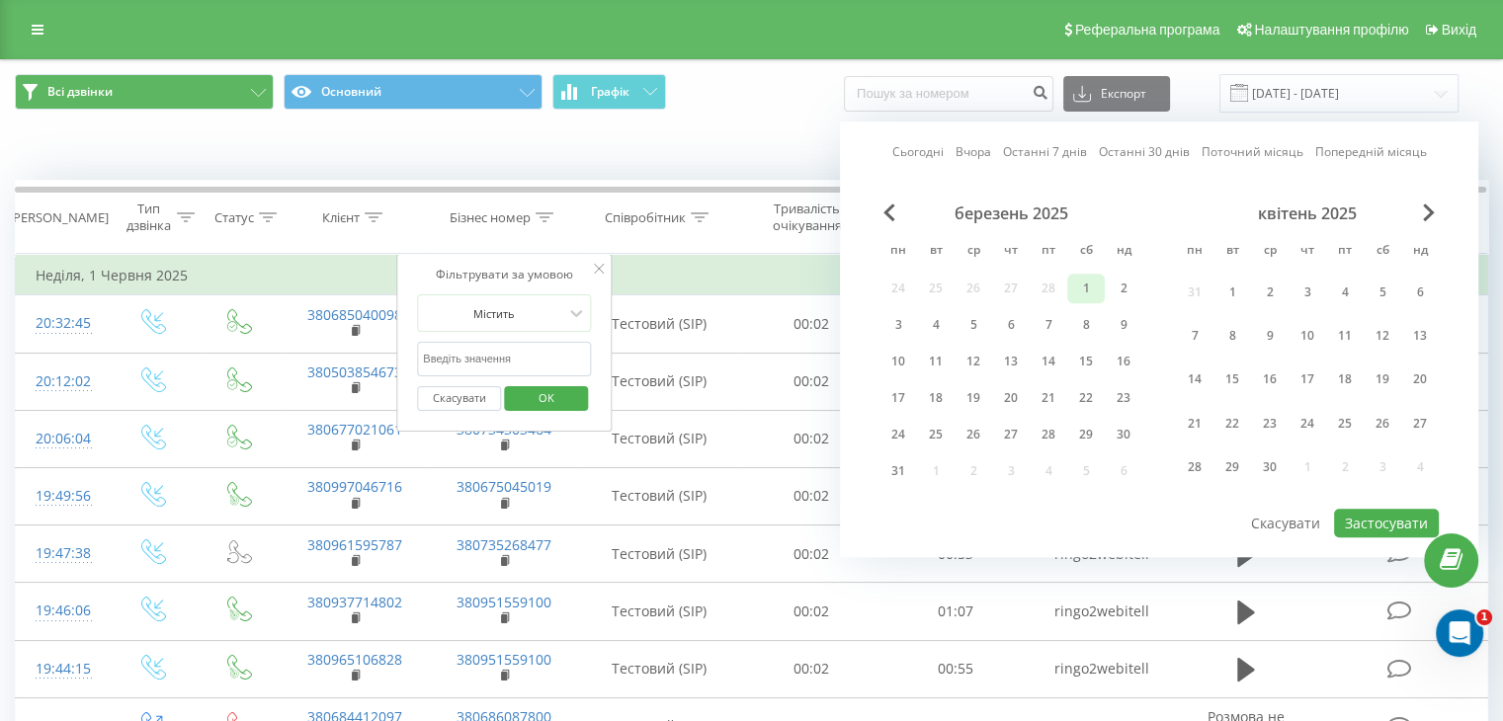
click at [1089, 278] on div "1" at bounding box center [1086, 289] width 26 height 26
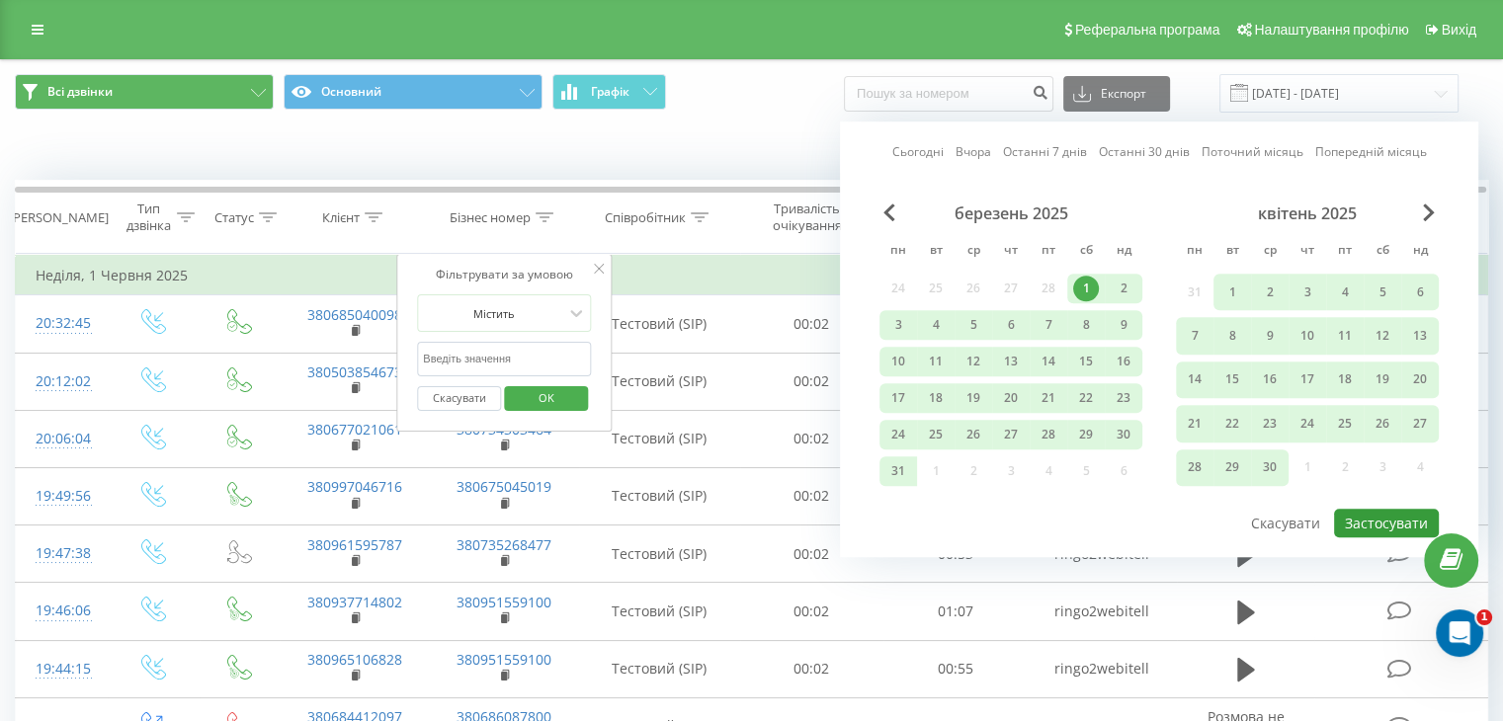
click at [1377, 511] on button "Застосувати" at bounding box center [1386, 523] width 105 height 29
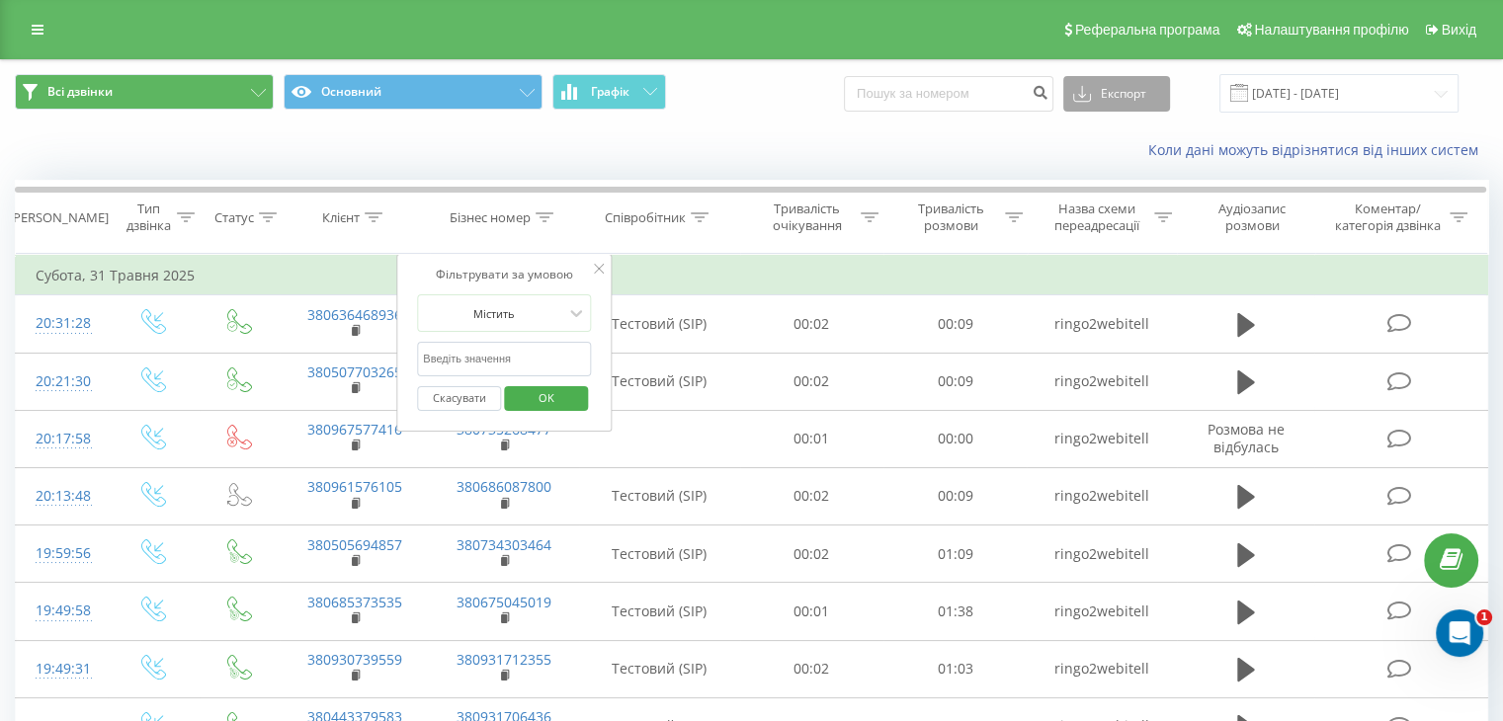
click at [1170, 92] on button "Експорт" at bounding box center [1116, 94] width 107 height 36
click at [1162, 196] on div ".xlsx" at bounding box center [1116, 202] width 105 height 36
click at [696, 119] on div "Всі дзвінки Основний Графік Експорт .csv .xls .xlsx 01.03.2025 - 31.05.2025" at bounding box center [751, 93] width 1501 height 66
click at [1275, 92] on input "01.03.2025 - 31.05.2025" at bounding box center [1338, 93] width 239 height 39
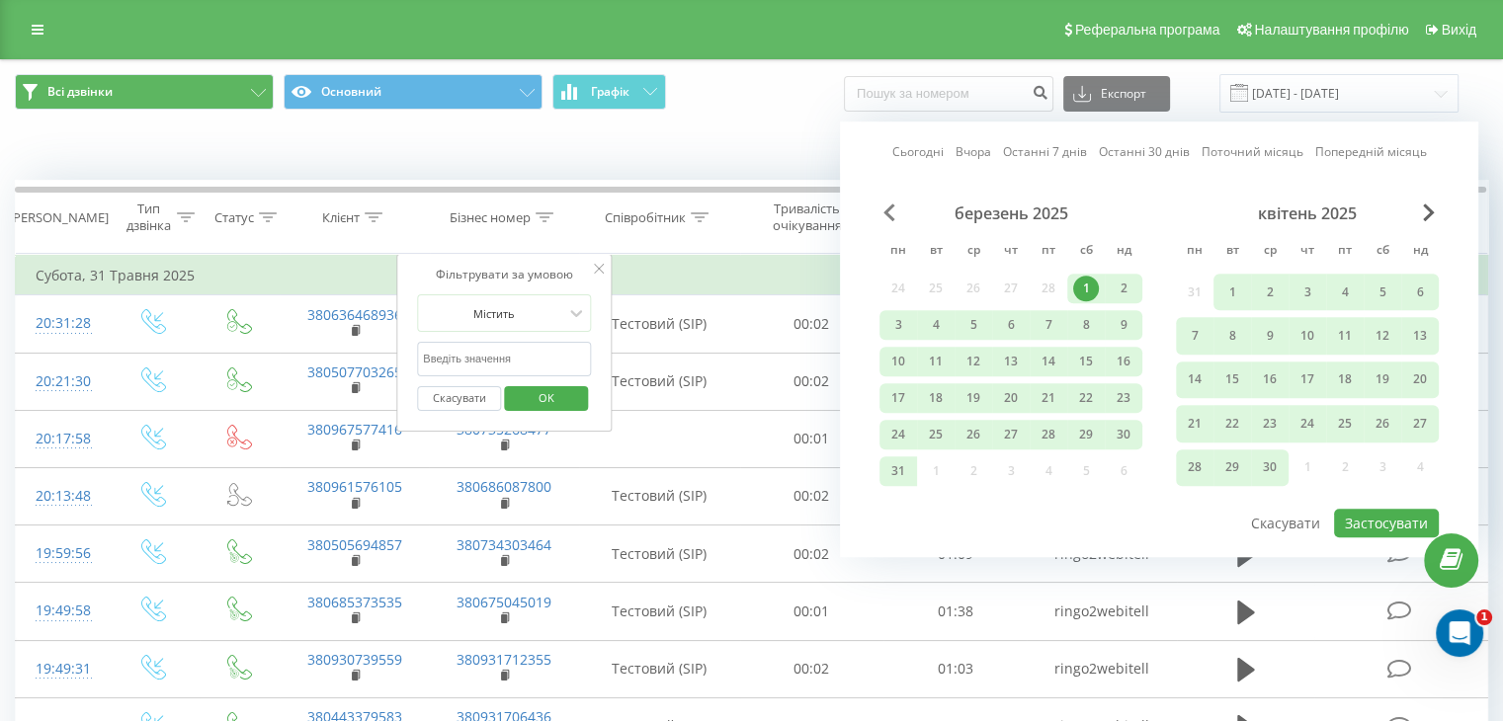
click at [889, 218] on span "Previous Month" at bounding box center [889, 213] width 12 height 18
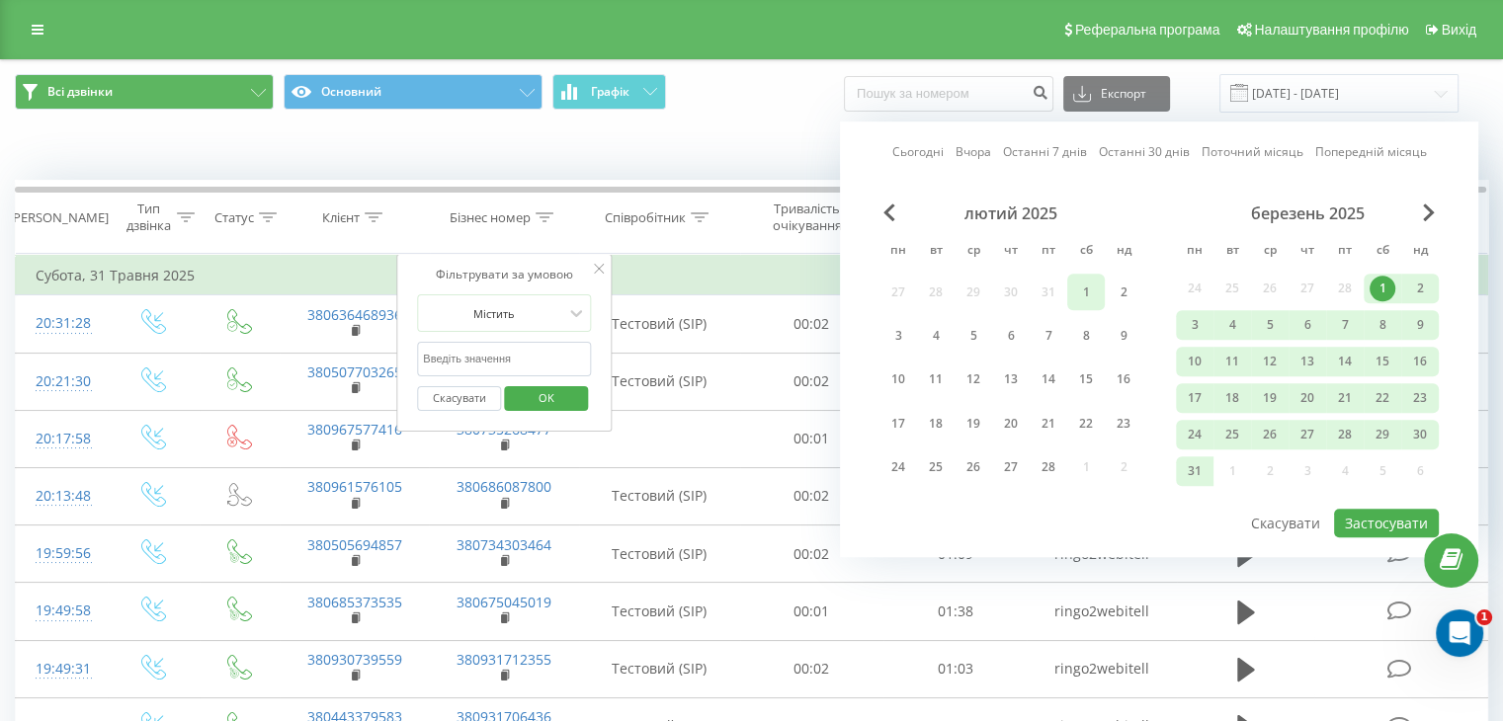
click at [1073, 291] on div "1" at bounding box center [1086, 293] width 26 height 26
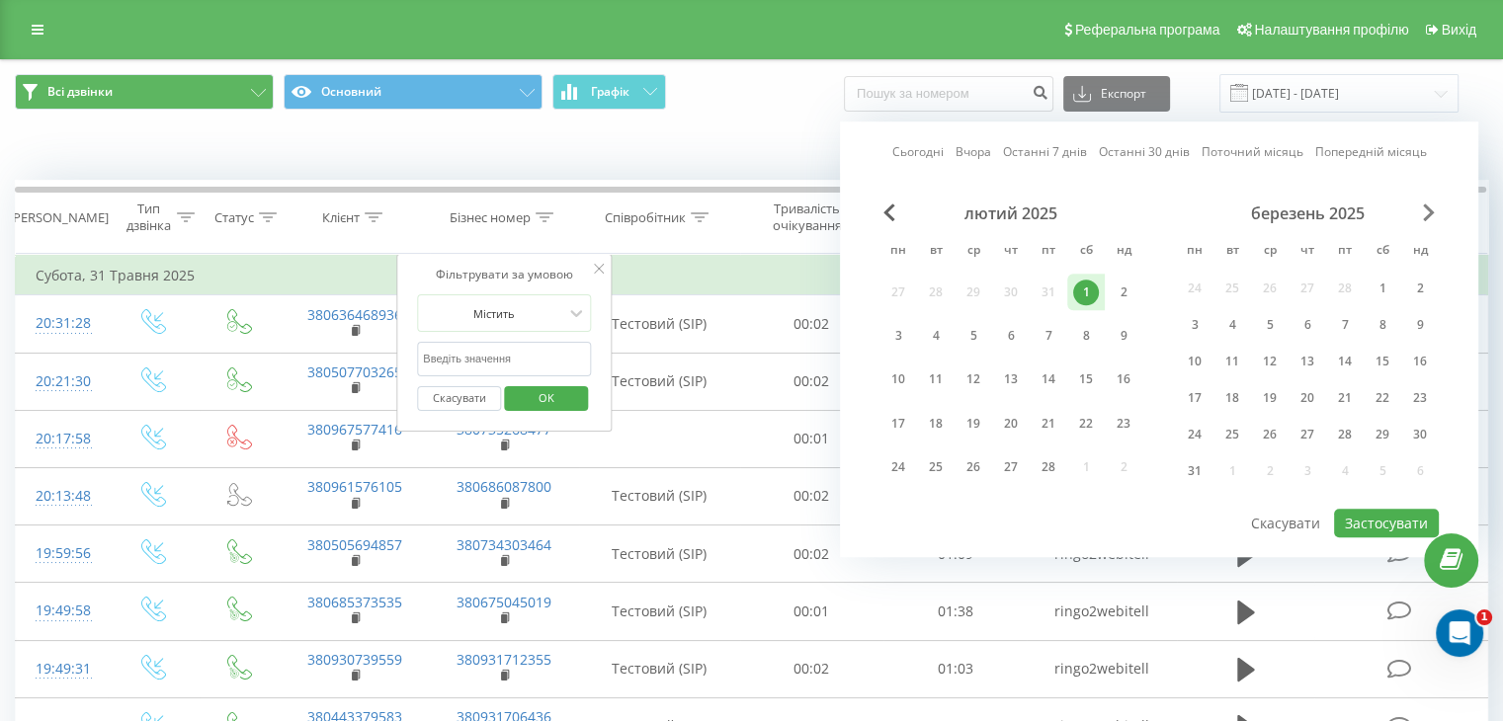
click at [1432, 214] on span "Next Month" at bounding box center [1429, 213] width 12 height 18
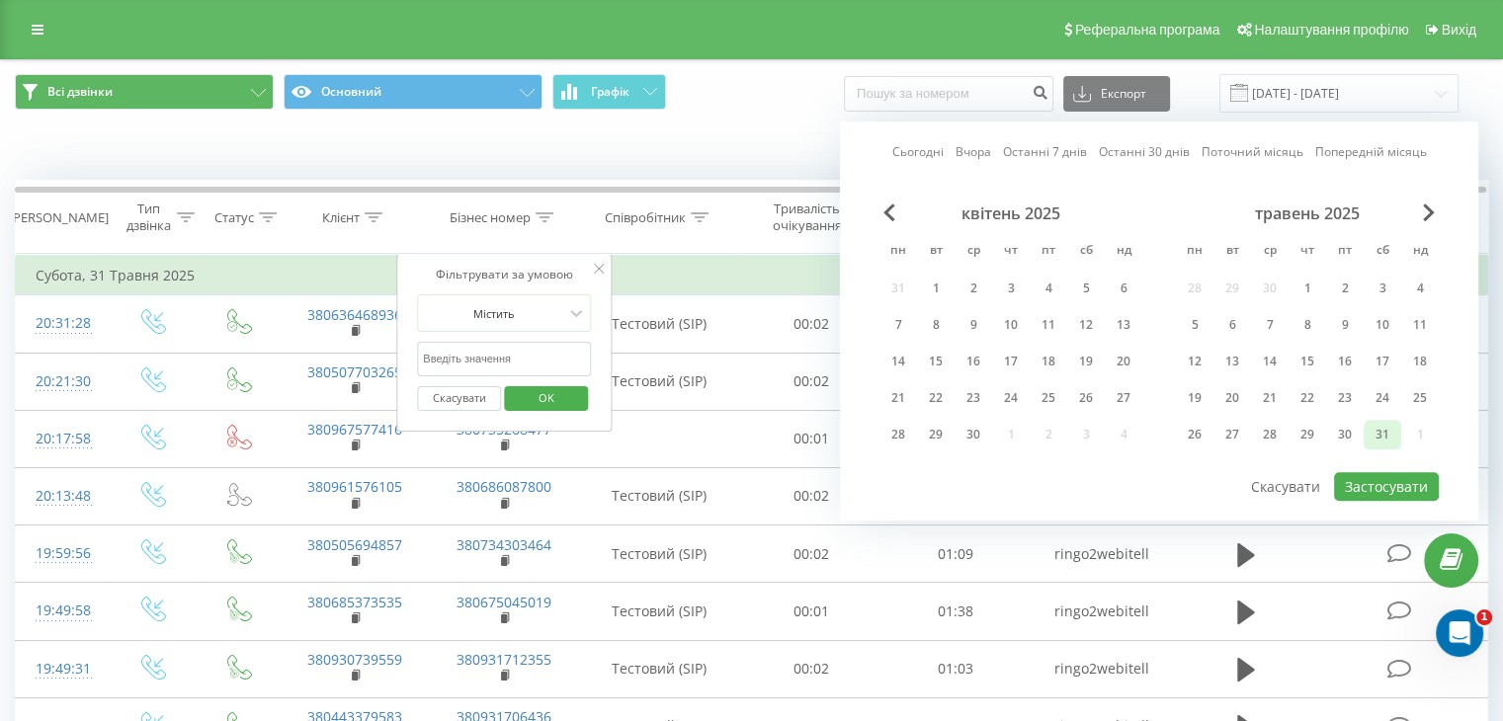
click at [1387, 424] on div "31" at bounding box center [1383, 435] width 26 height 26
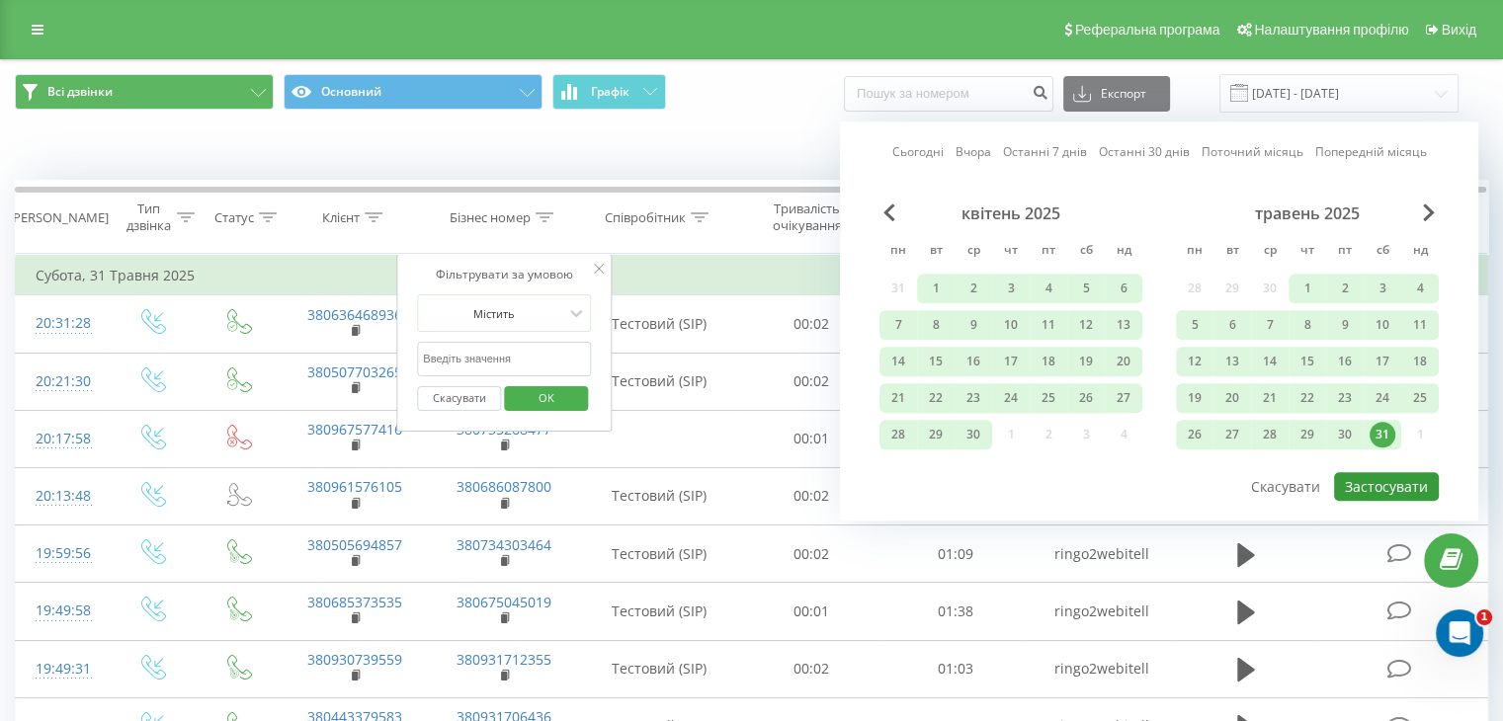
click at [1391, 476] on button "Застосувати" at bounding box center [1386, 486] width 105 height 29
type input "[DATE] - [DATE]"
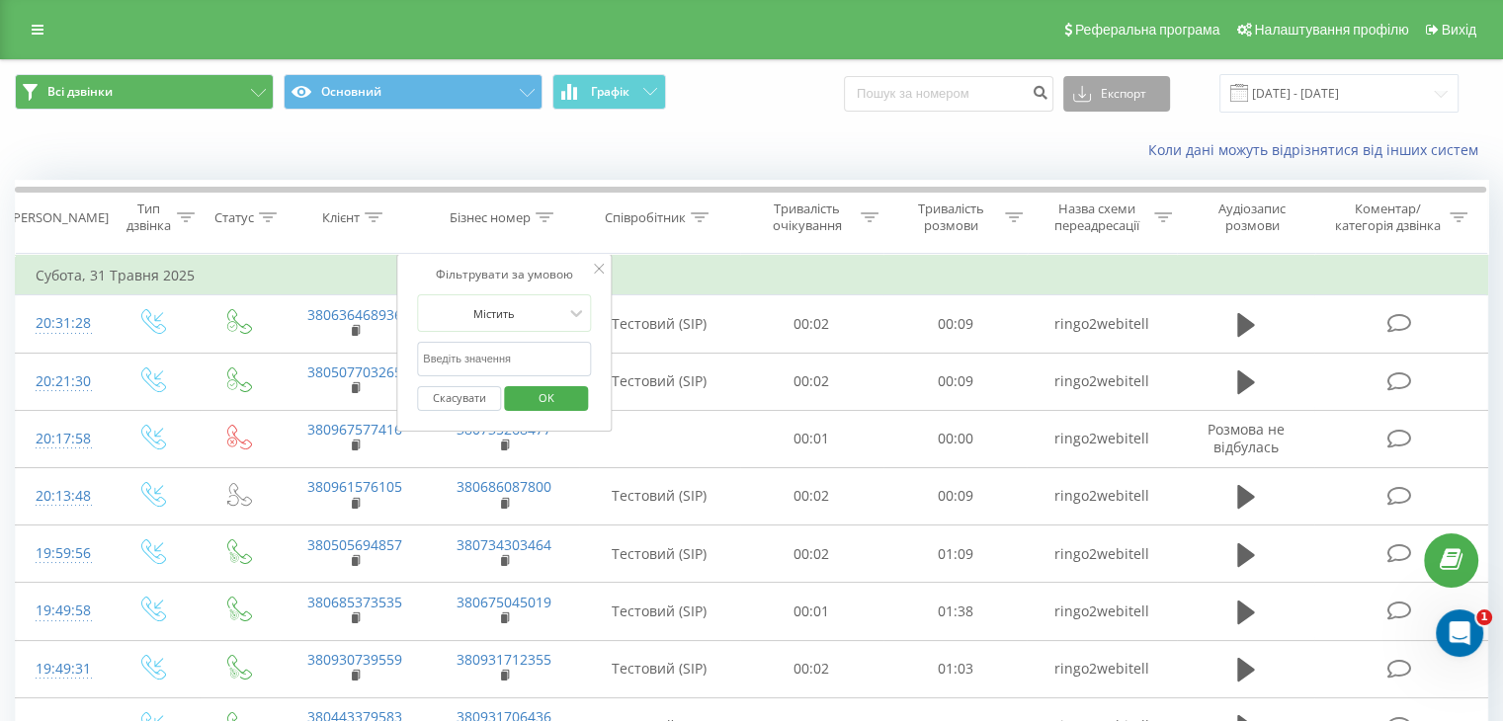
click at [1142, 100] on button "Експорт" at bounding box center [1116, 94] width 107 height 36
click at [1150, 214] on div ".xlsx" at bounding box center [1116, 202] width 105 height 36
